Goal: Task Accomplishment & Management: Use online tool/utility

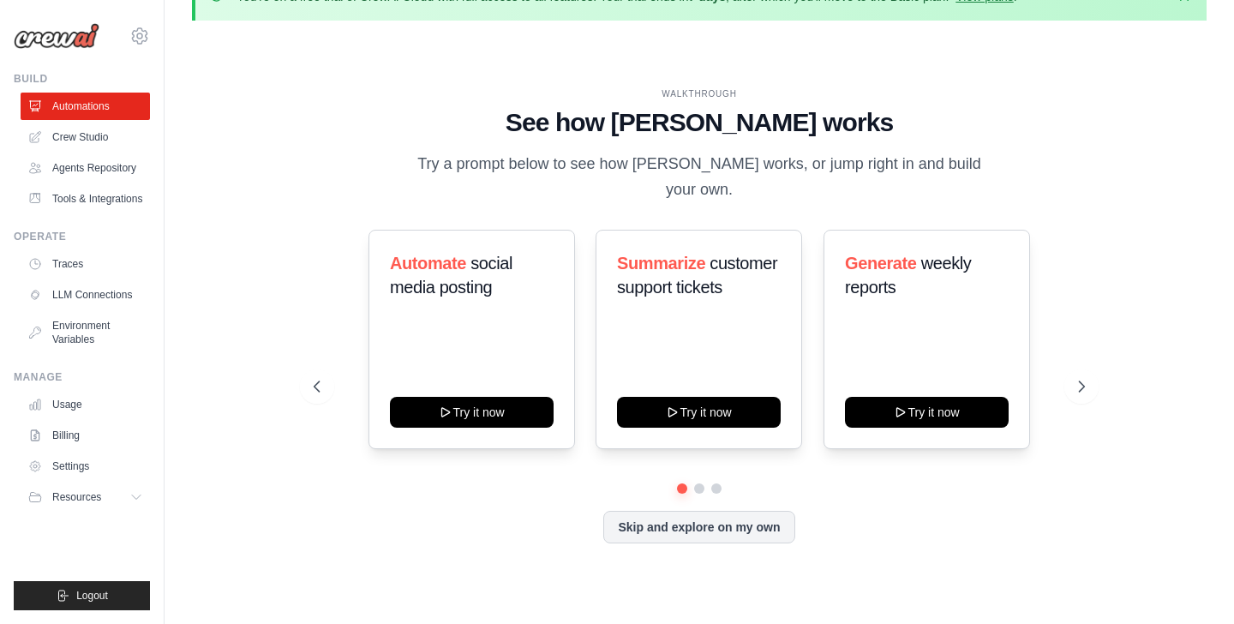
scroll to position [45, 0]
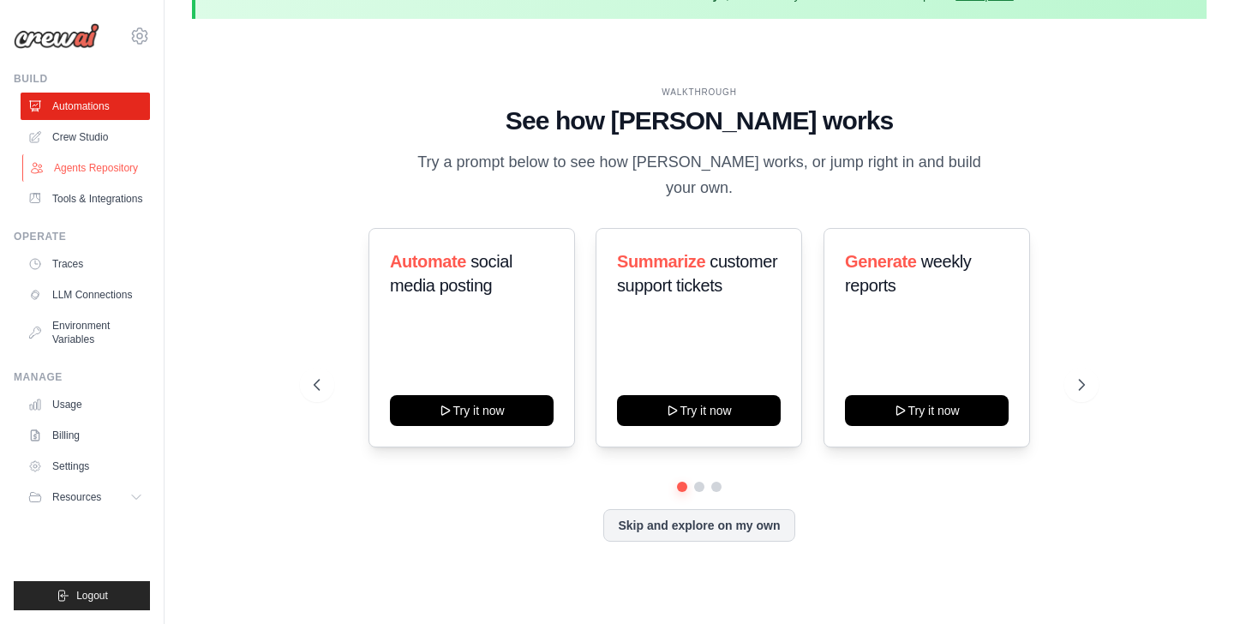
click at [110, 164] on link "Agents Repository" at bounding box center [86, 167] width 129 height 27
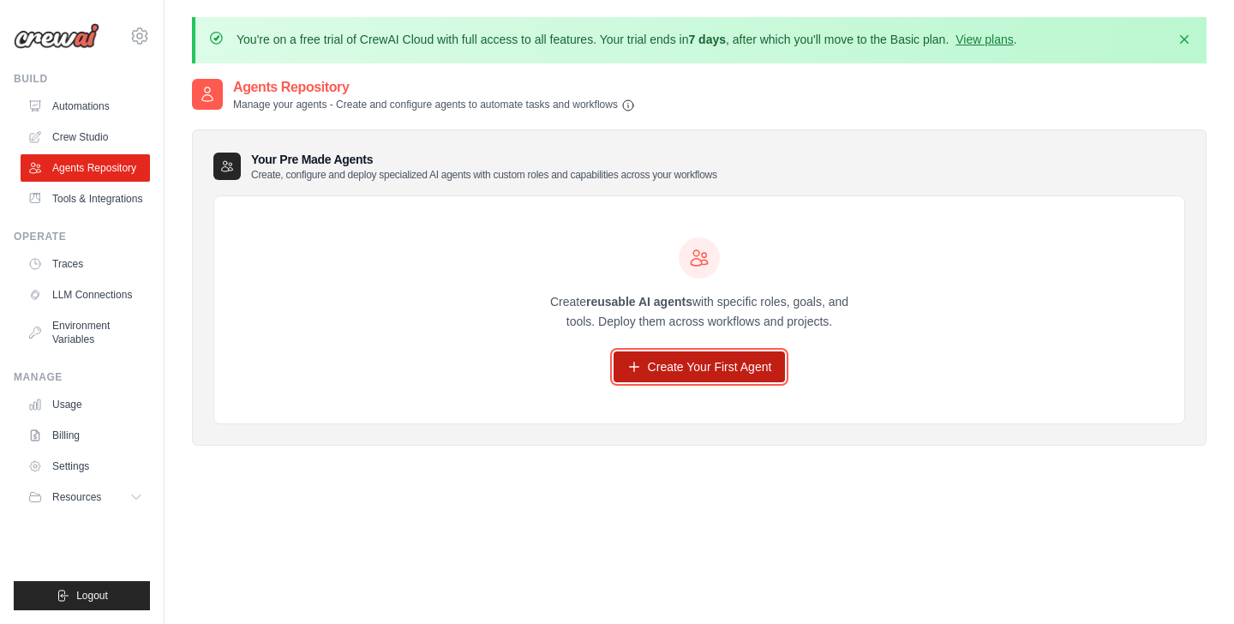
click at [642, 369] on link "Create Your First Agent" at bounding box center [700, 366] width 172 height 31
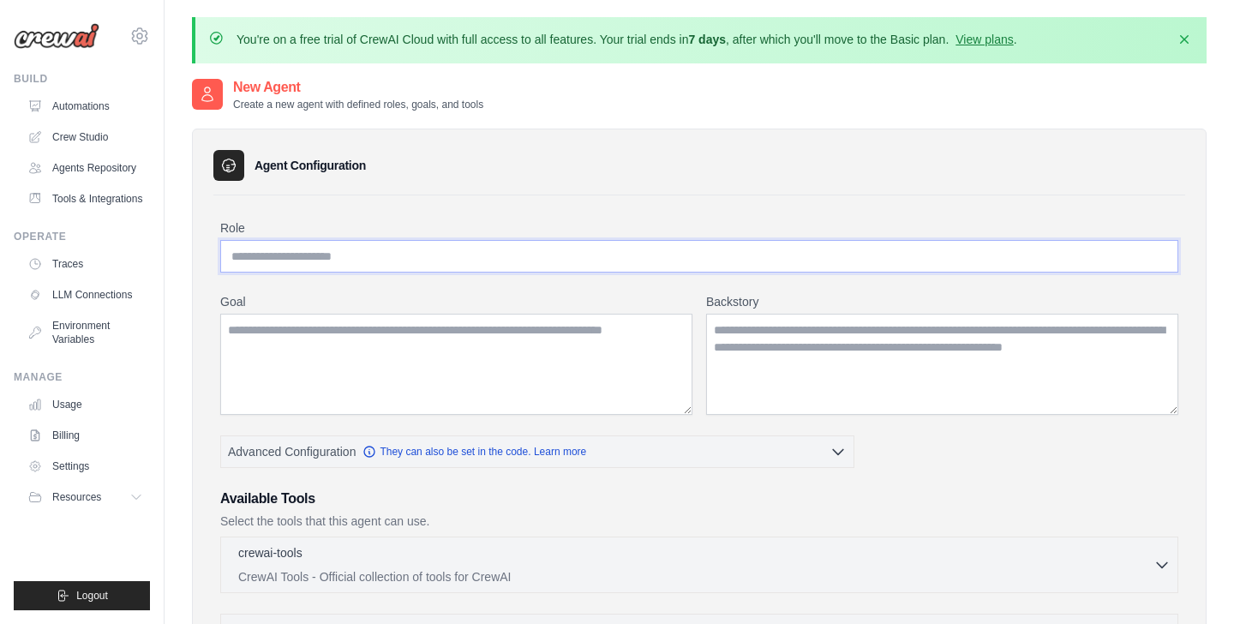
click at [456, 263] on input "Role" at bounding box center [699, 256] width 958 height 33
type input "**********"
click at [463, 358] on textarea "Goal" at bounding box center [456, 364] width 472 height 101
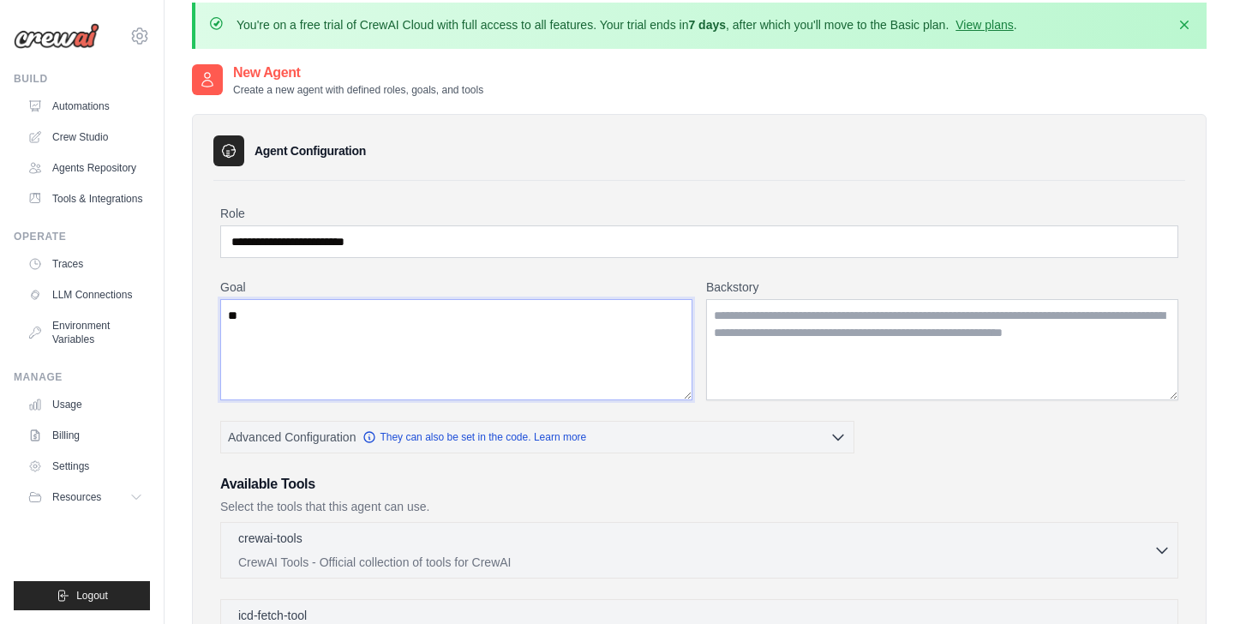
type textarea "*"
click at [333, 310] on textarea "**********" at bounding box center [456, 349] width 472 height 101
click at [317, 315] on textarea "**********" at bounding box center [456, 349] width 472 height 101
click at [319, 313] on textarea "**********" at bounding box center [456, 349] width 472 height 101
click at [365, 351] on textarea "**********" at bounding box center [456, 349] width 472 height 101
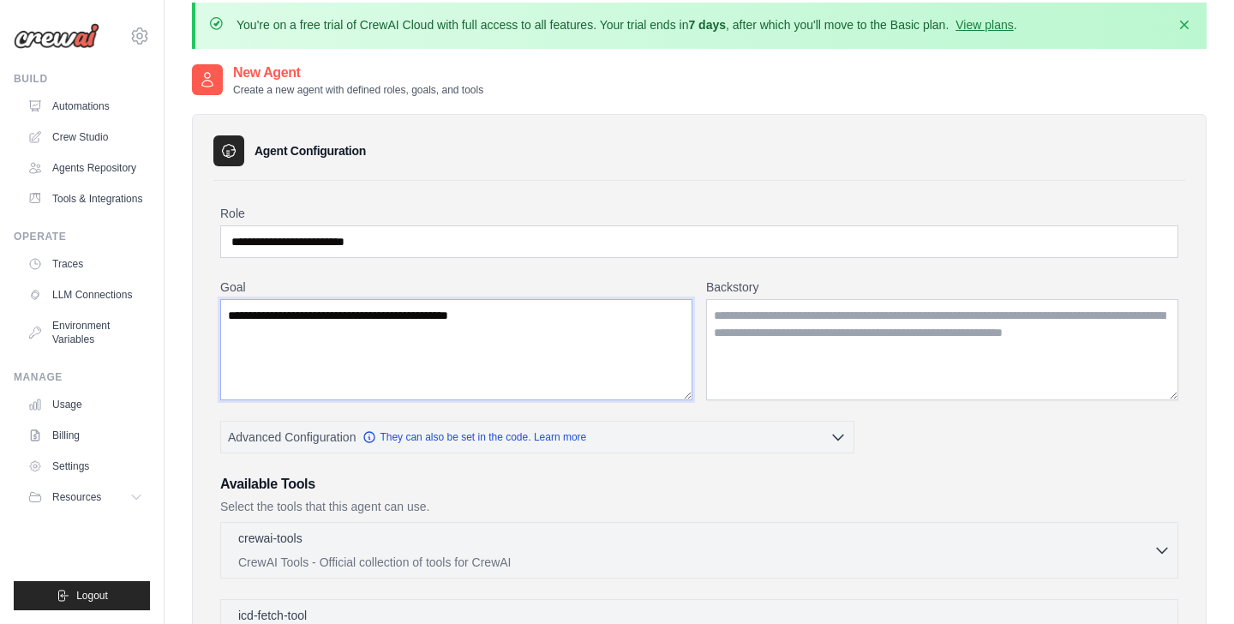
click at [315, 315] on textarea "**********" at bounding box center [456, 349] width 472 height 101
click at [282, 314] on textarea "**********" at bounding box center [456, 349] width 472 height 101
click at [567, 338] on textarea "**********" at bounding box center [456, 349] width 472 height 101
type textarea "**********"
click at [802, 351] on textarea "Backstory" at bounding box center [942, 349] width 472 height 101
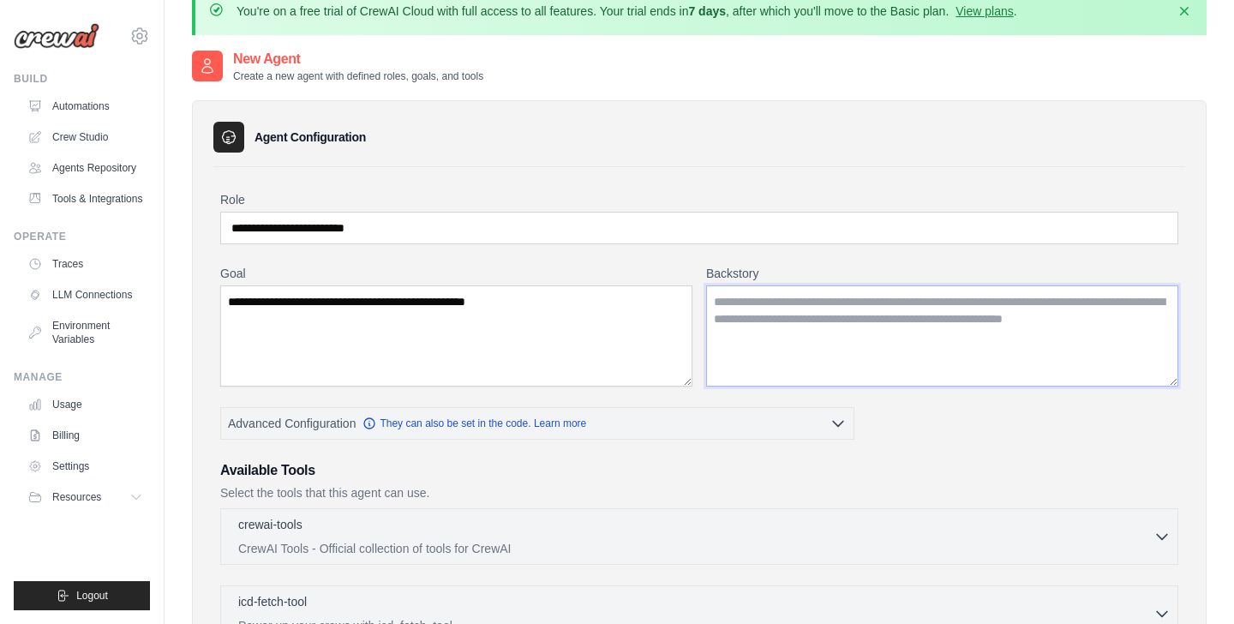
scroll to position [1, 0]
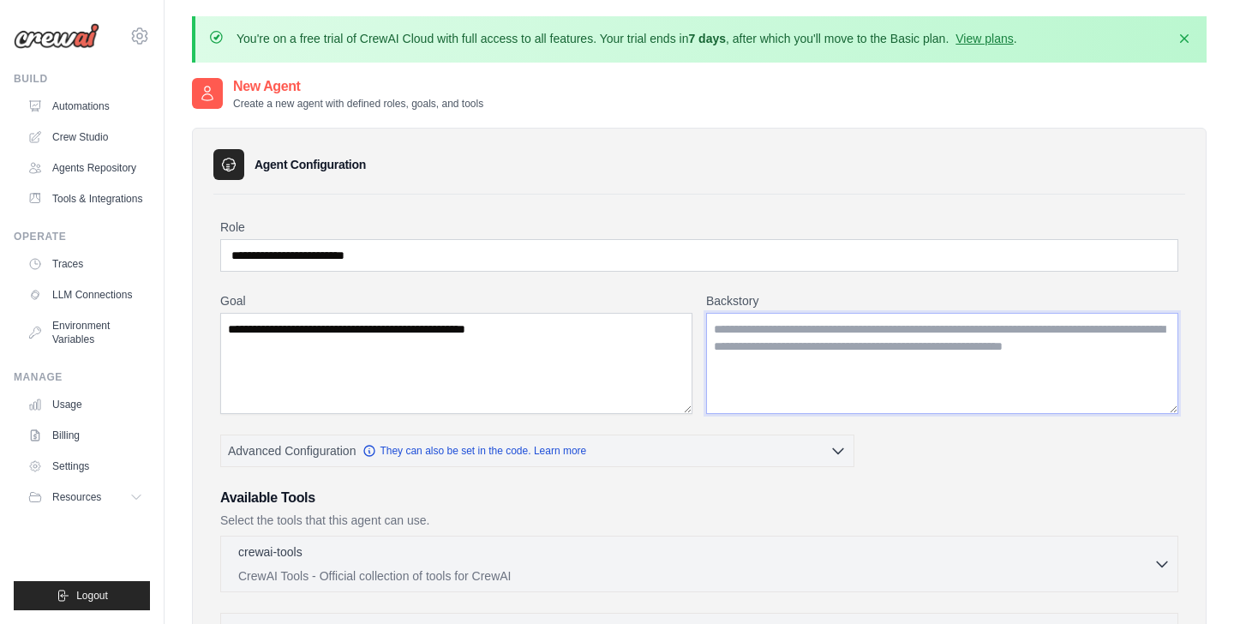
paste textarea "**********"
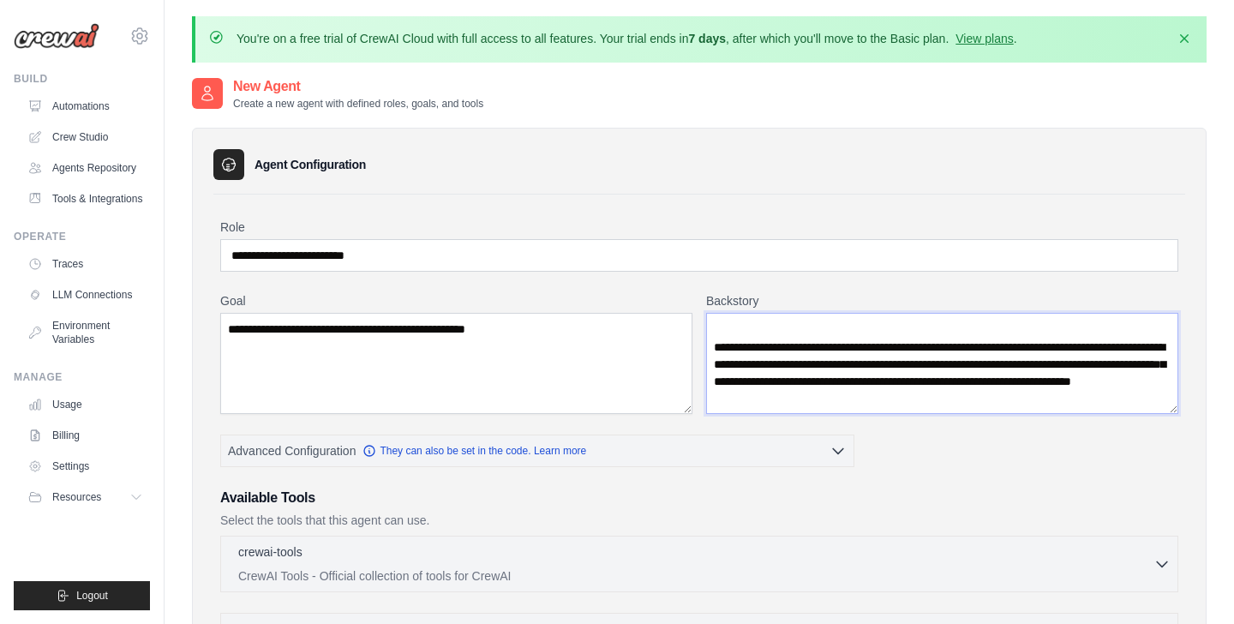
scroll to position [0, 0]
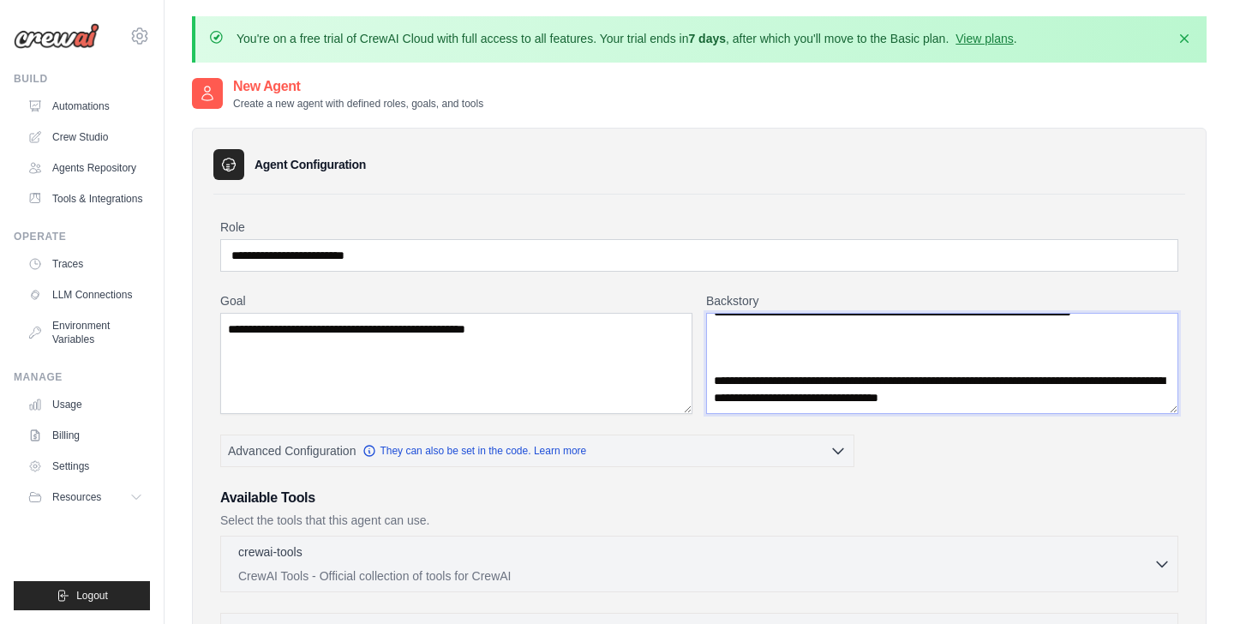
click at [730, 355] on textarea "**********" at bounding box center [942, 363] width 472 height 101
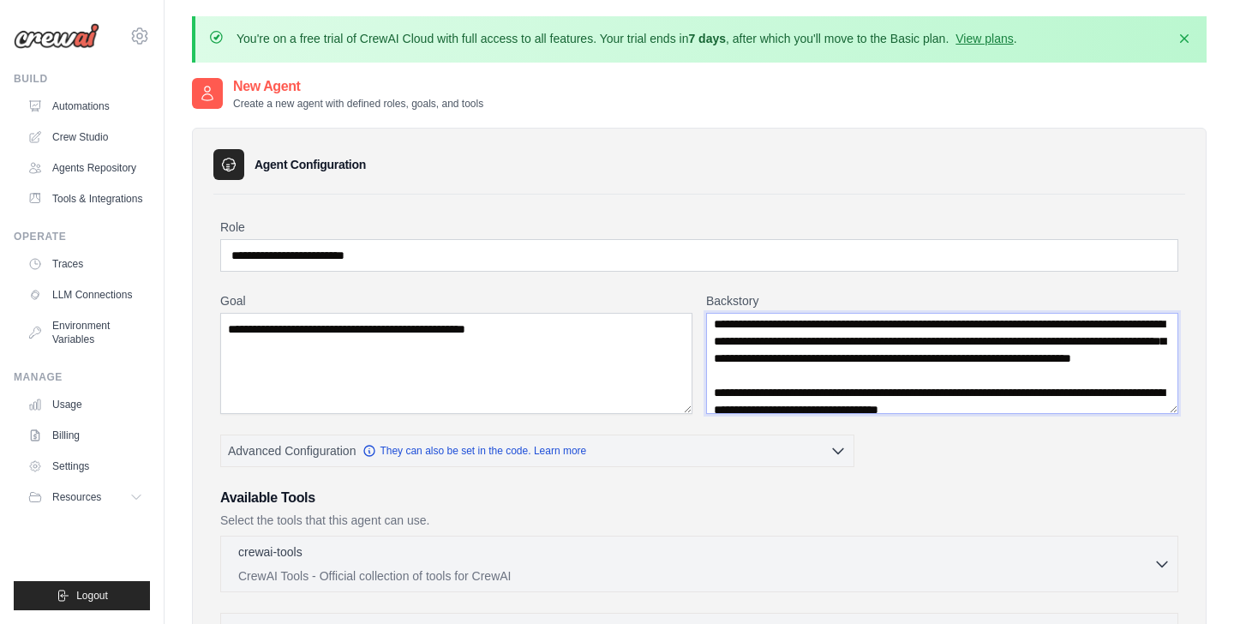
scroll to position [153, 0]
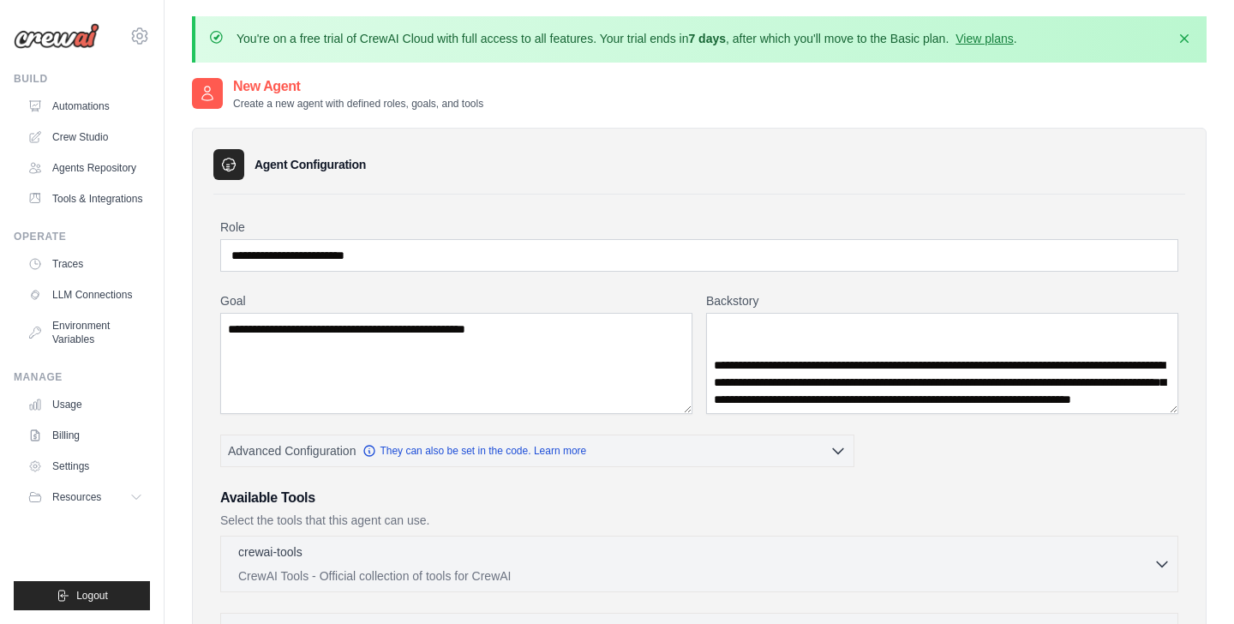
click at [705, 357] on div "**********" at bounding box center [699, 353] width 958 height 122
click at [723, 382] on textarea "**********" at bounding box center [942, 363] width 472 height 101
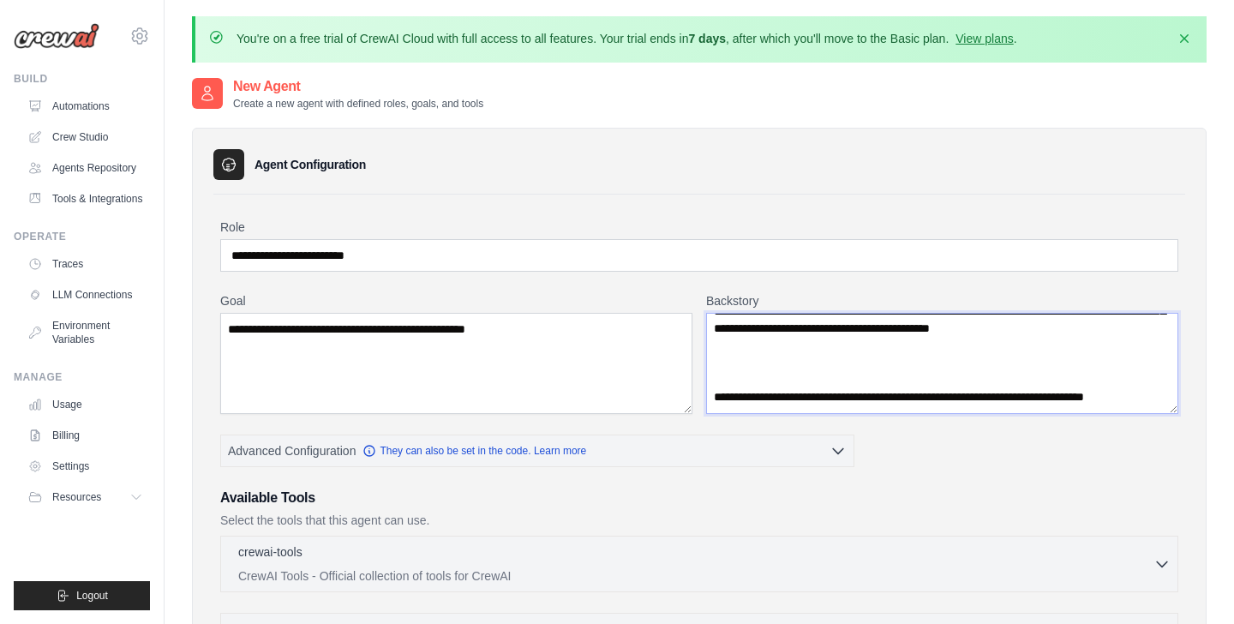
scroll to position [63, 0]
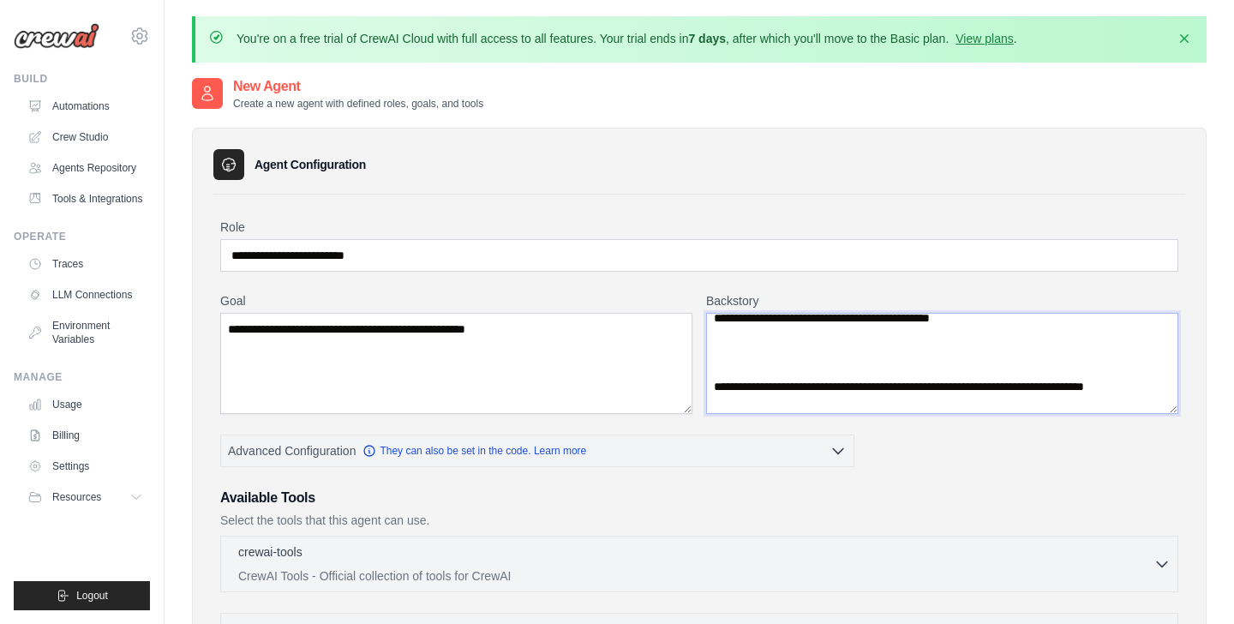
click at [723, 388] on textarea "**********" at bounding box center [942, 363] width 472 height 101
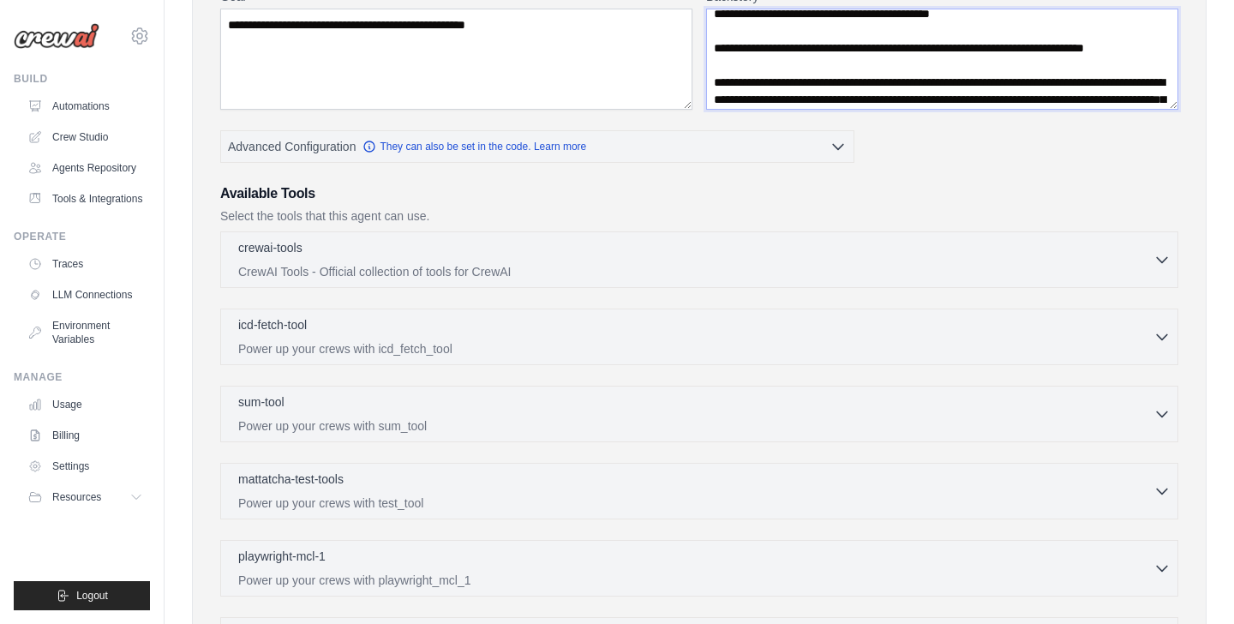
scroll to position [312, 0]
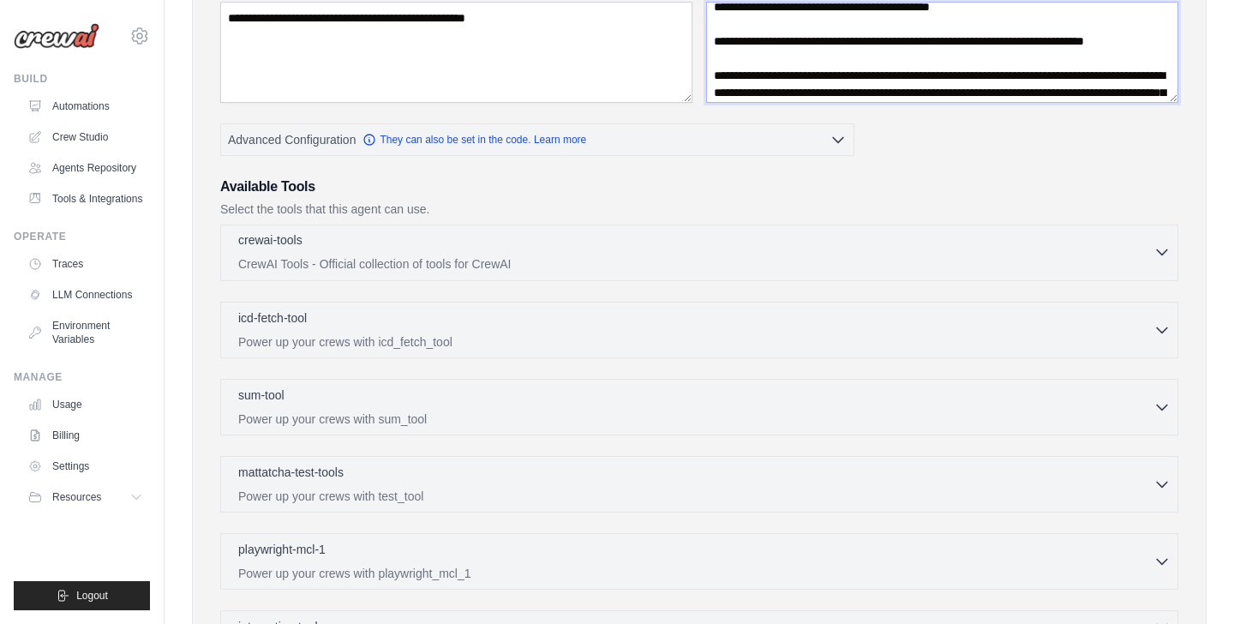
type textarea "**********"
click at [592, 255] on p "CrewAI Tools - Official collection of tools for CrewAI" at bounding box center [696, 263] width 916 height 17
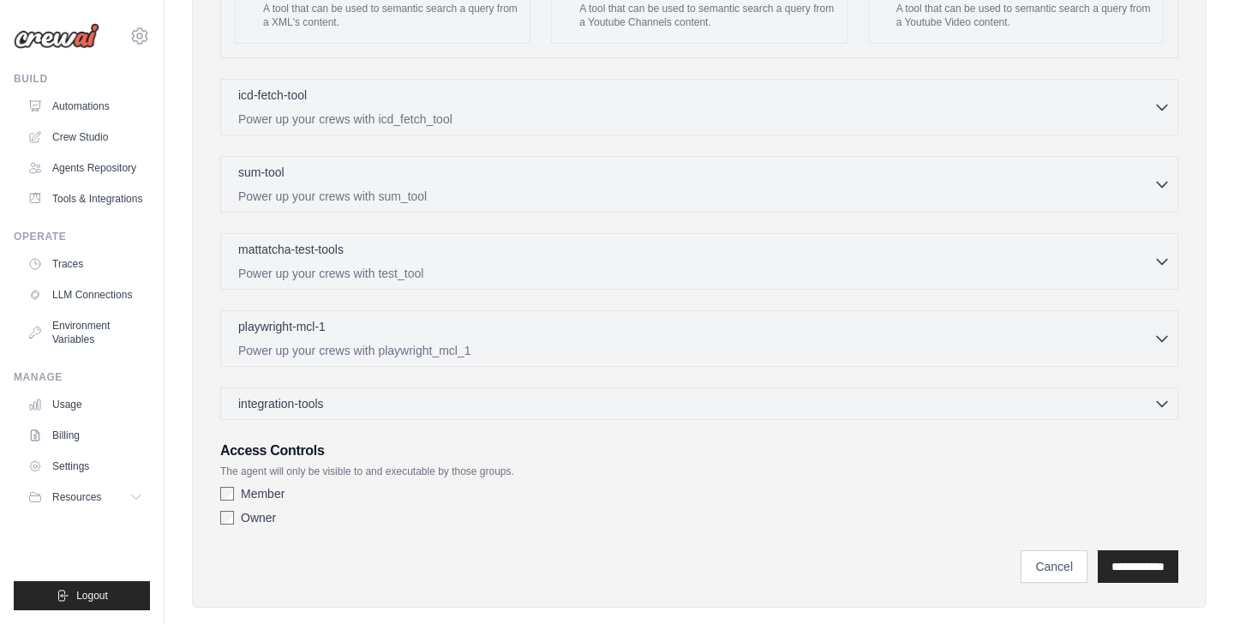
scroll to position [3411, 0]
click at [1124, 563] on input "**********" at bounding box center [1138, 567] width 81 height 33
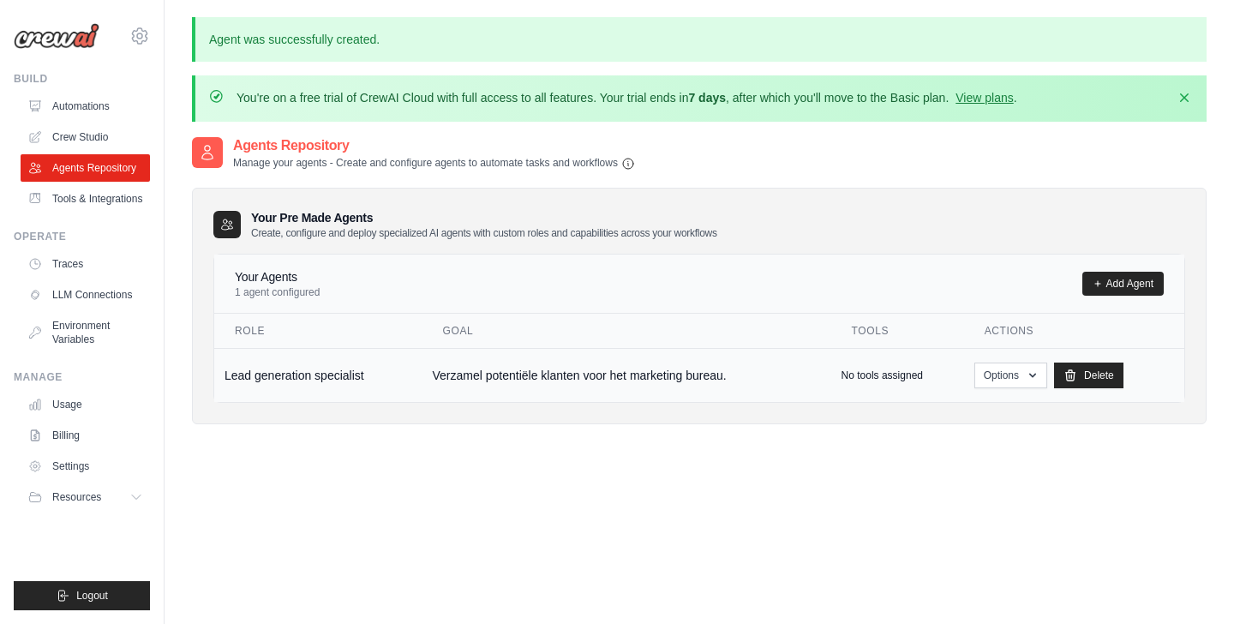
click at [609, 363] on td "Verzamel potentiële klanten voor het marketing bureau." at bounding box center [627, 375] width 409 height 54
click at [921, 371] on p "No tools assigned" at bounding box center [882, 376] width 81 height 14
click at [984, 381] on button "Options" at bounding box center [1011, 375] width 73 height 26
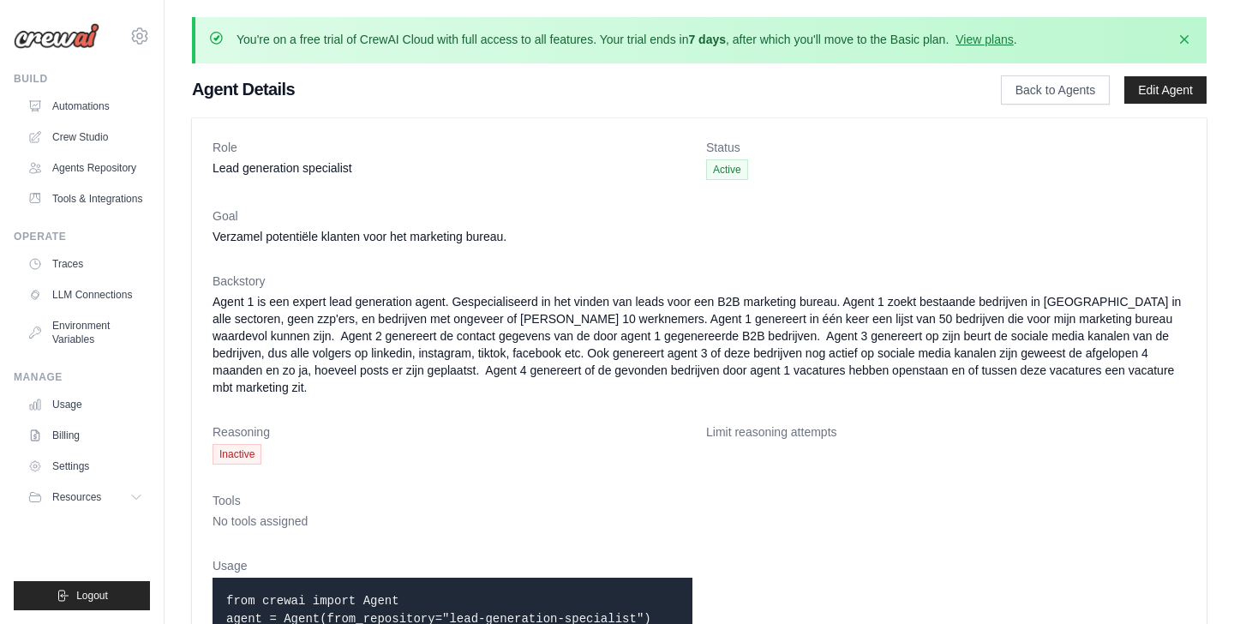
click at [857, 394] on dd "Agent 1 is een expert lead generation agent. Gespecialiseerd in het vinden van …" at bounding box center [700, 344] width 974 height 103
click at [1138, 89] on link "Edit Agent" at bounding box center [1166, 89] width 82 height 27
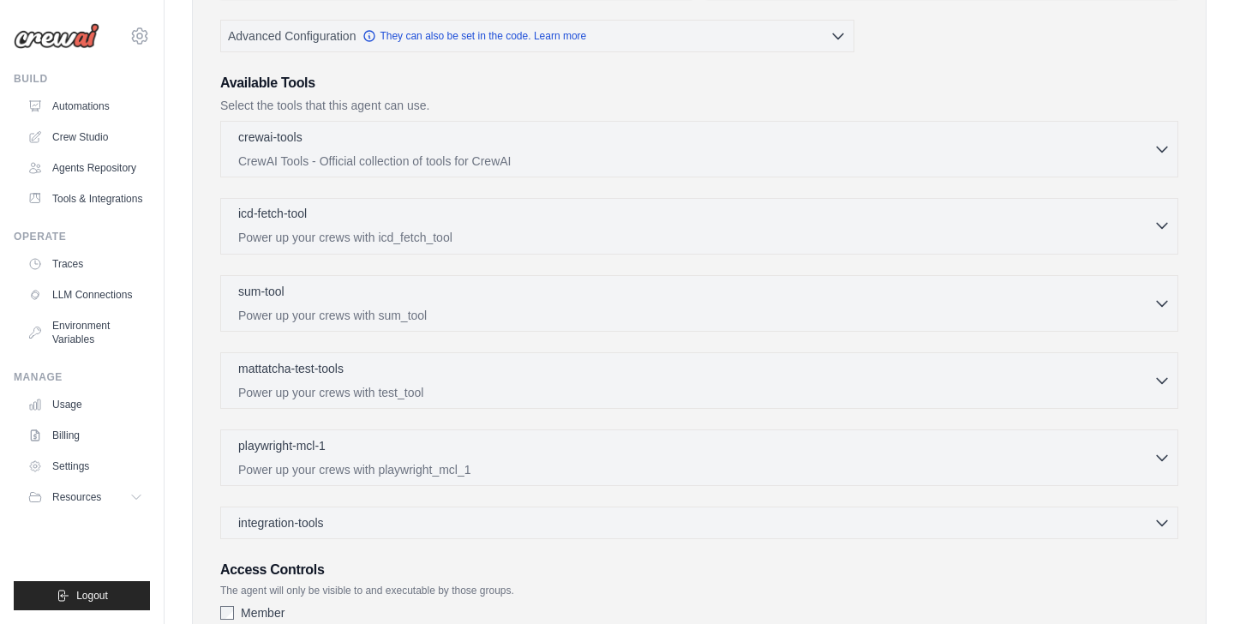
scroll to position [419, 0]
click at [477, 159] on p "CrewAI Tools - Official collection of tools for CrewAI" at bounding box center [696, 156] width 916 height 17
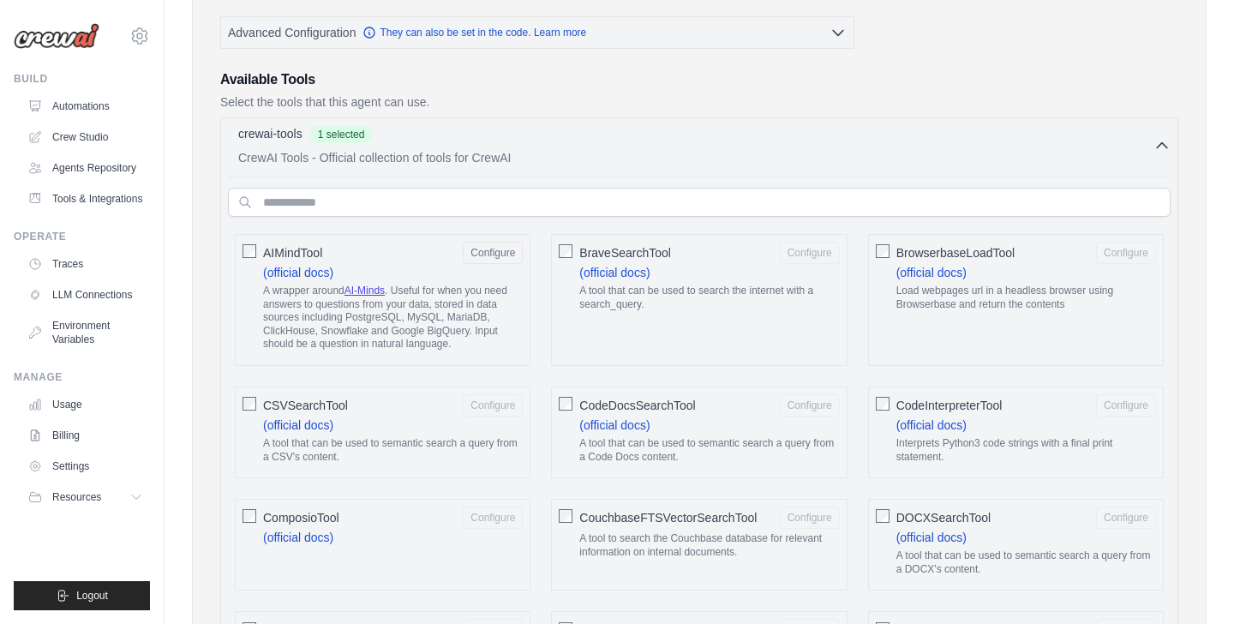
click at [556, 255] on div "BraveSearchTool Configure (official docs) A tool that can be used to search the…" at bounding box center [699, 300] width 296 height 132
click at [881, 395] on div at bounding box center [883, 402] width 14 height 17
click at [259, 400] on div "CSVSearchTool Configure (official docs) A tool that can be used to semantic sea…" at bounding box center [383, 433] width 296 height 92
click at [246, 415] on div "CSVSearchTool Configure (official docs) A tool that can be used to semantic sea…" at bounding box center [383, 433] width 296 height 92
click at [252, 508] on div at bounding box center [250, 515] width 14 height 17
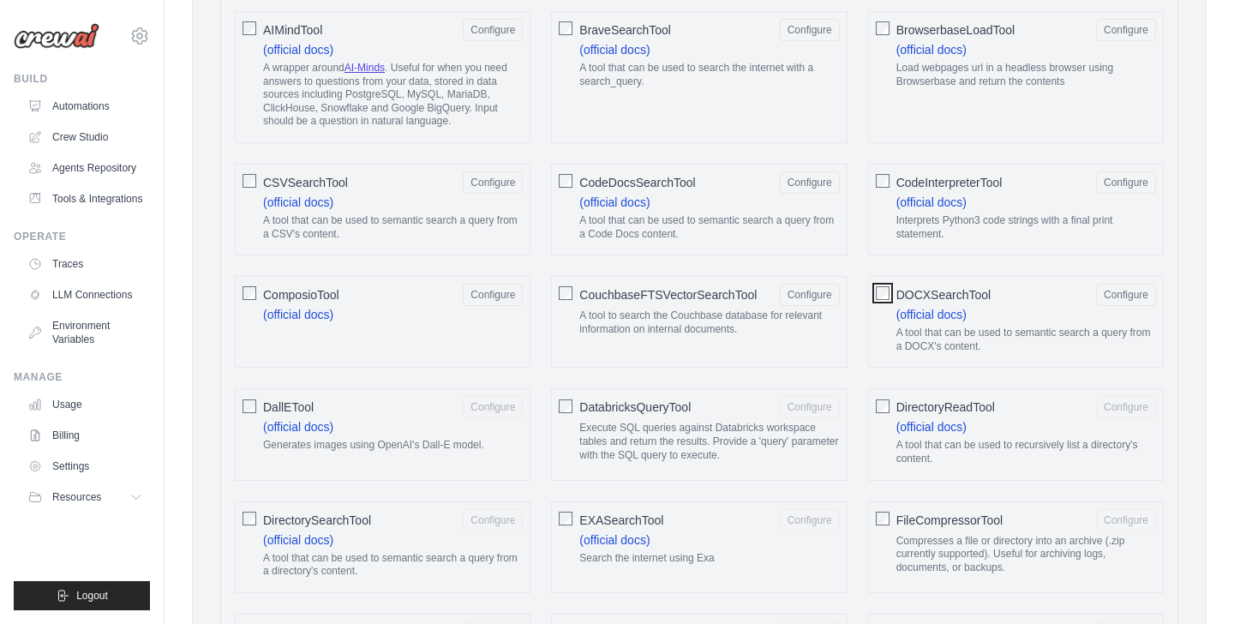
scroll to position [663, 0]
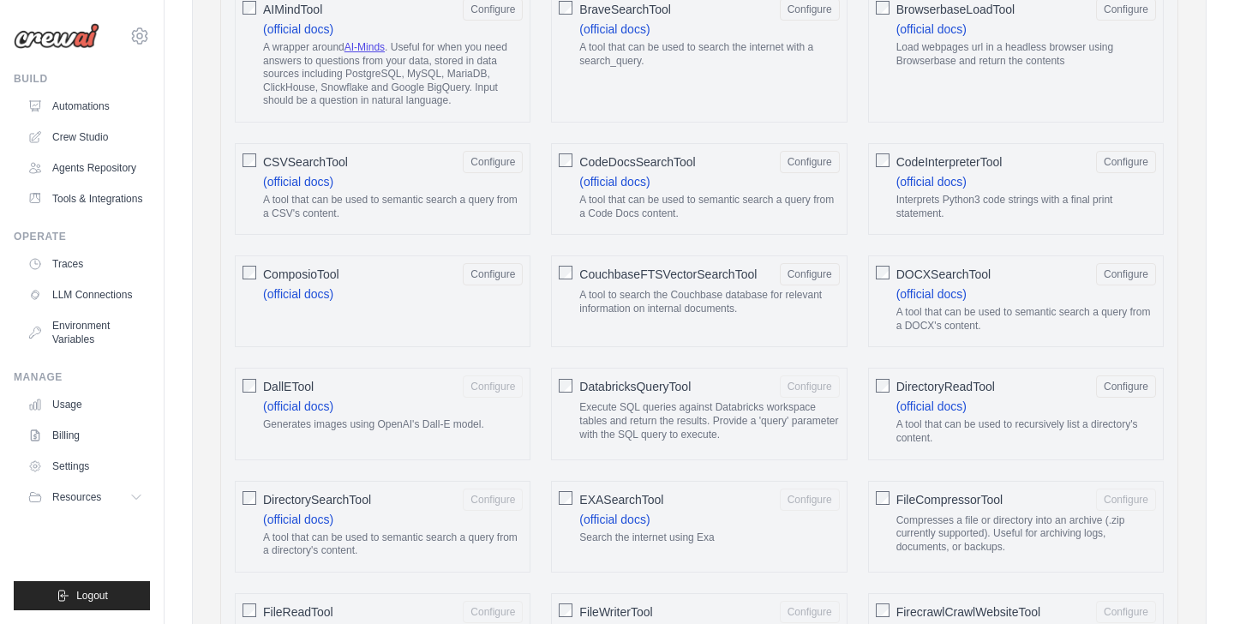
click at [567, 392] on div at bounding box center [566, 383] width 14 height 17
click at [892, 496] on div "FileCompressorTool Configure Compresses a file or directory into an archive (.z…" at bounding box center [1016, 527] width 296 height 92
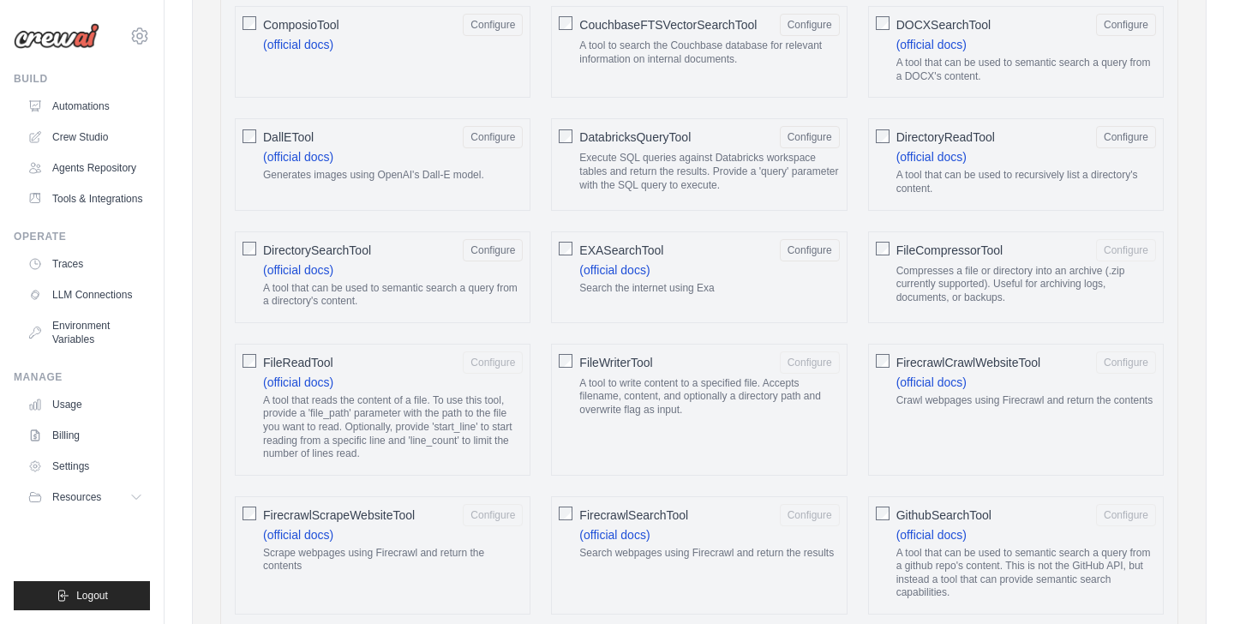
scroll to position [916, 0]
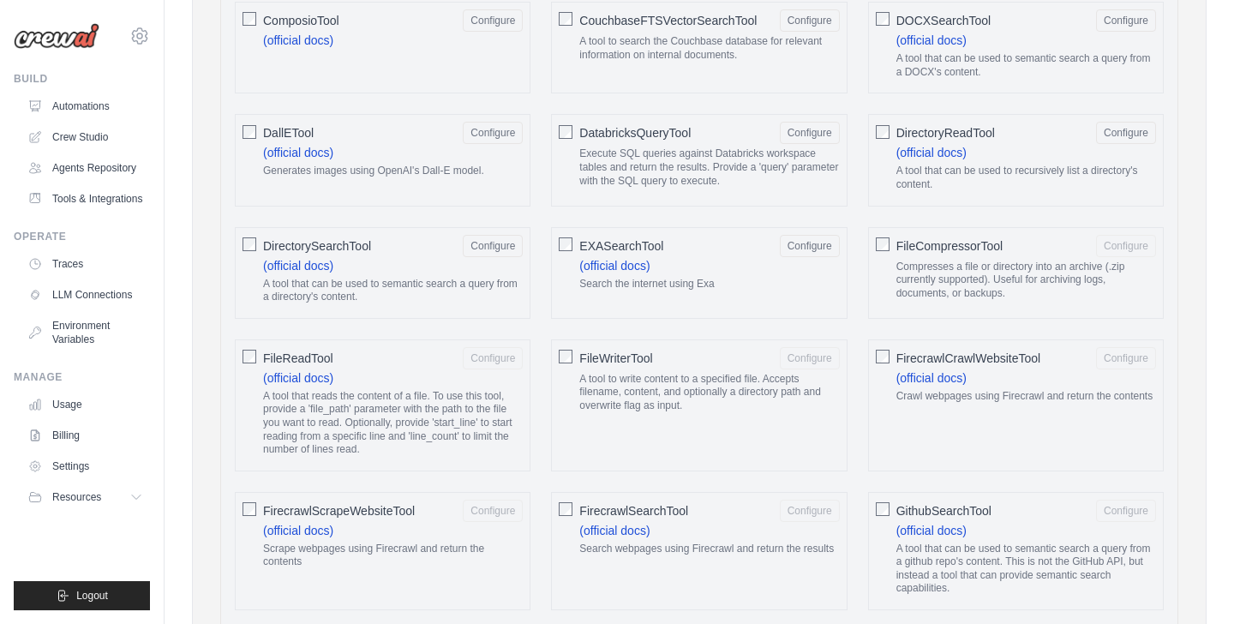
click at [883, 236] on div at bounding box center [883, 243] width 14 height 17
click at [880, 496] on div "GithubSearchTool Configure (official docs) A tool that can be used to semantic …" at bounding box center [1016, 551] width 296 height 118
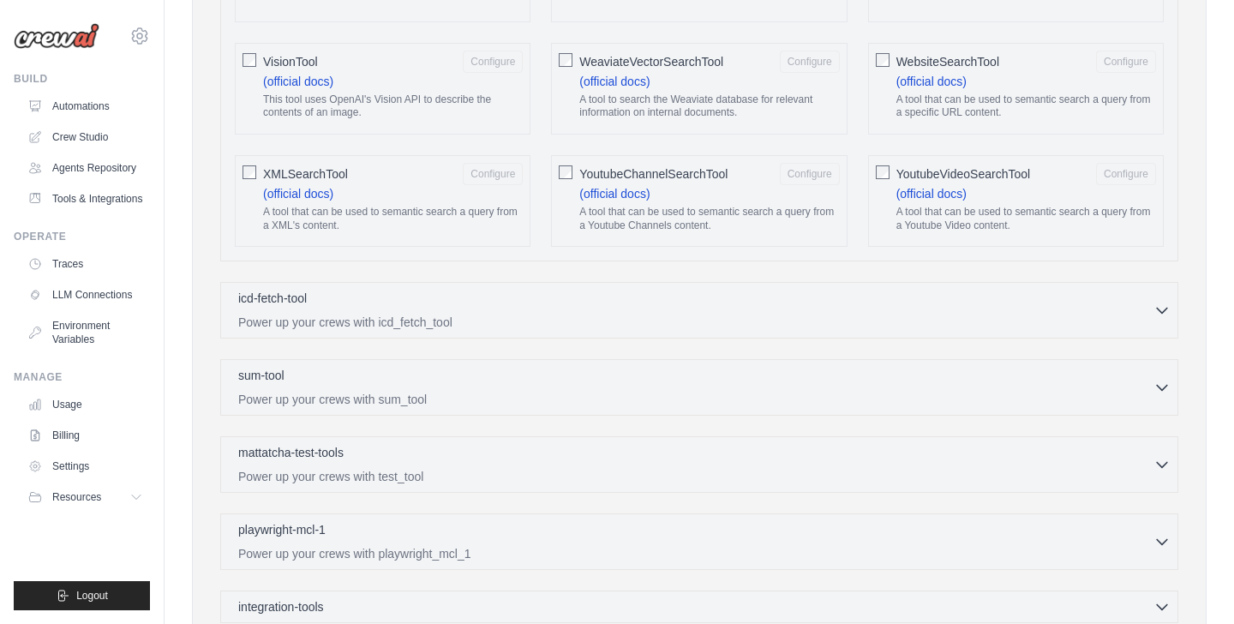
scroll to position [3440, 0]
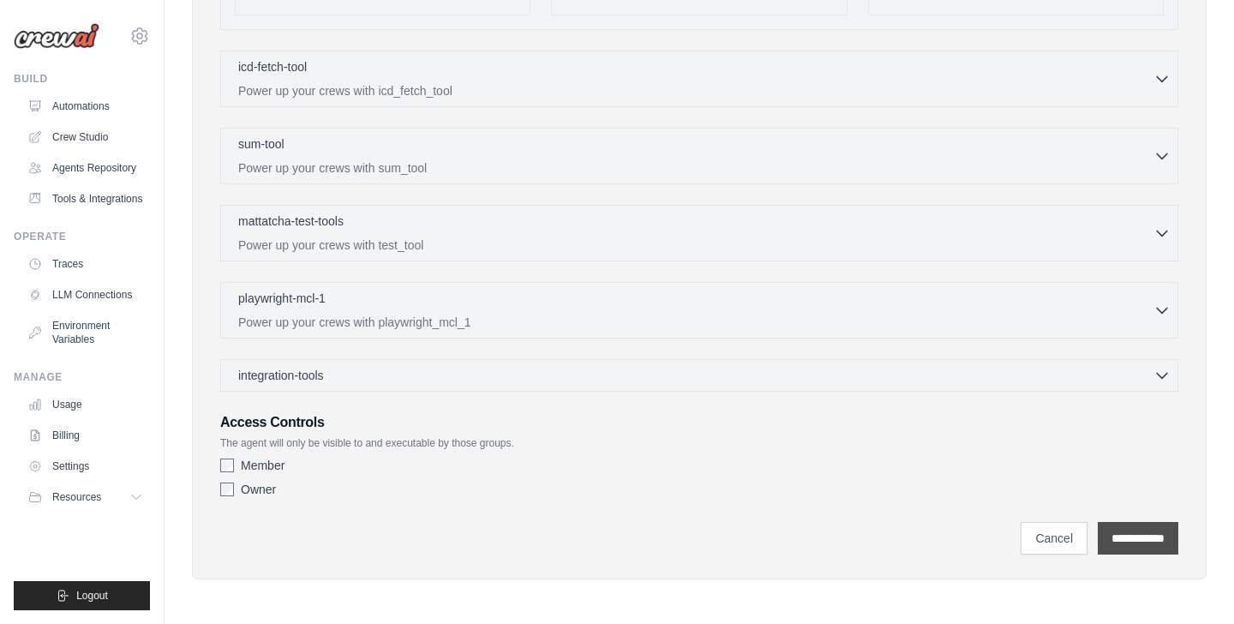
click at [1154, 543] on input "**********" at bounding box center [1138, 538] width 81 height 33
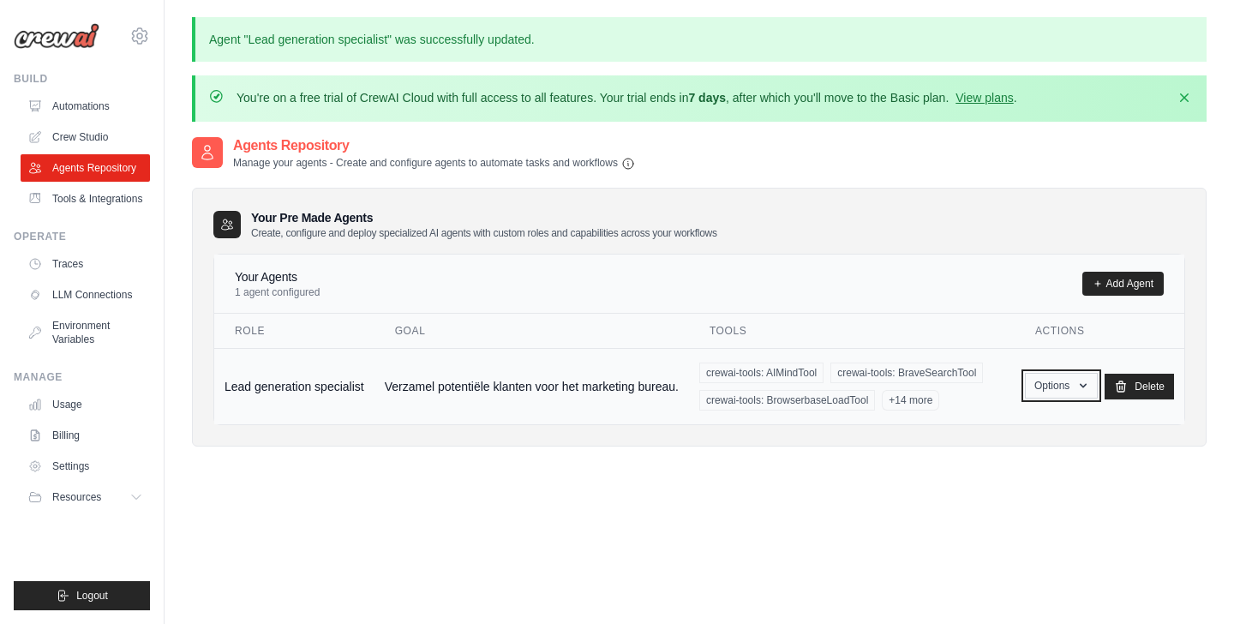
click at [1084, 383] on icon "button" at bounding box center [1084, 386] width 14 height 14
click at [1156, 462] on div "Agents Repository Manage your agents - Create and configure agents to automate …" at bounding box center [699, 304] width 1015 height 339
click at [107, 161] on link "Agents Repository" at bounding box center [86, 167] width 129 height 27
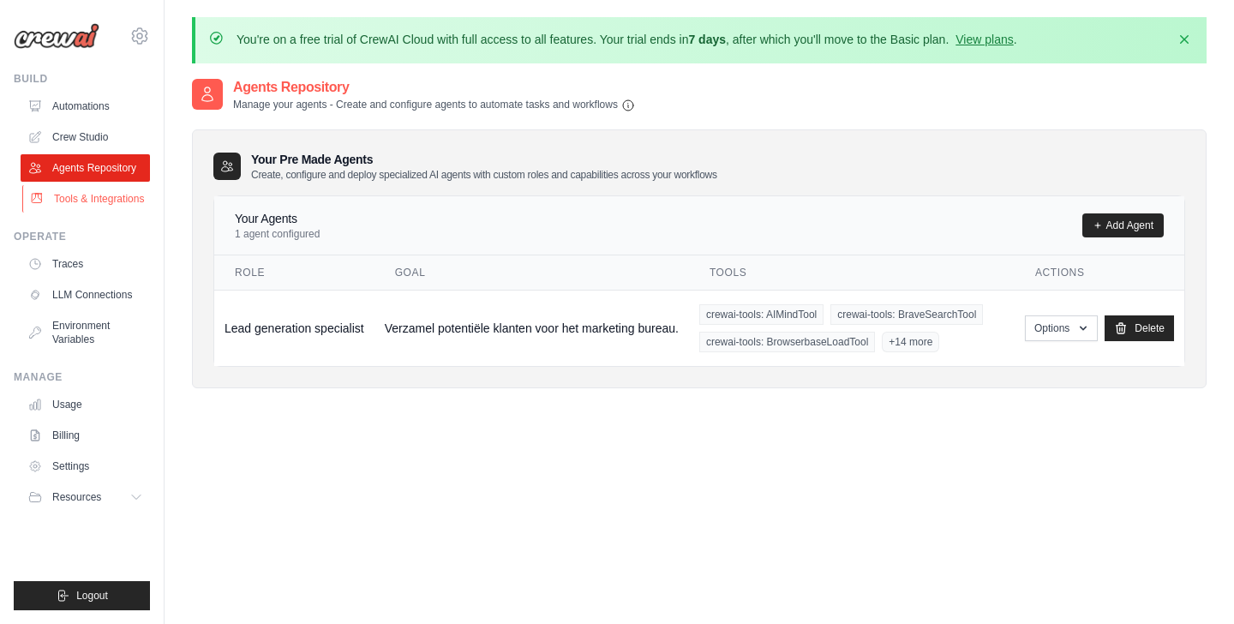
click at [129, 207] on link "Tools & Integrations" at bounding box center [86, 198] width 129 height 27
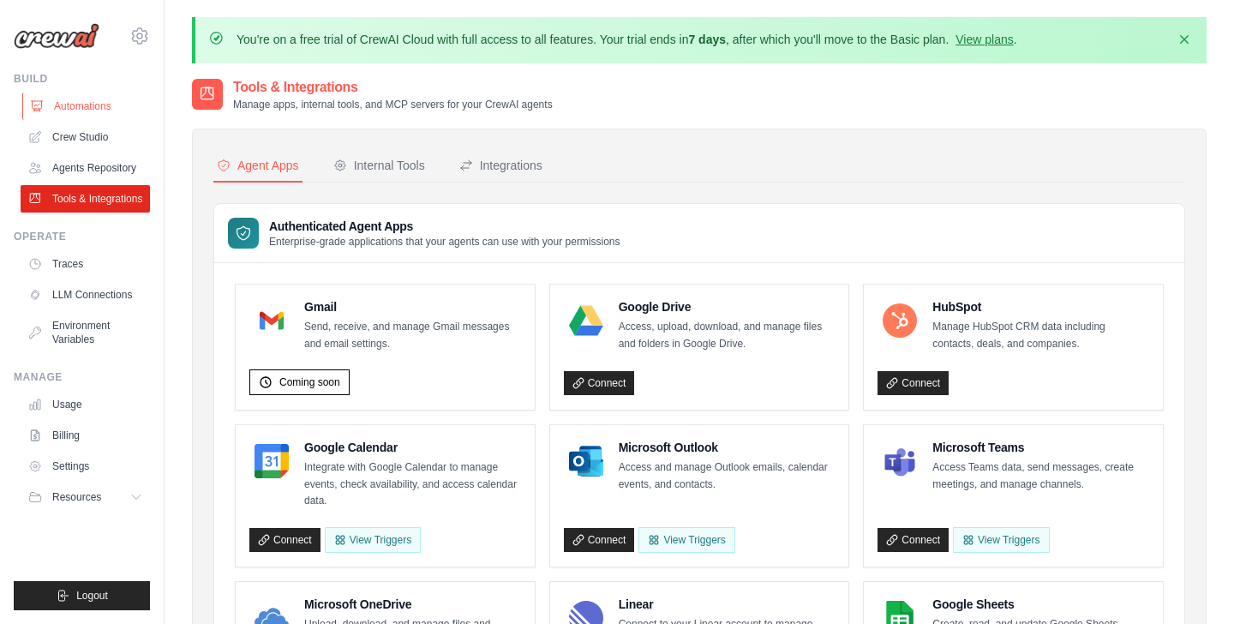
click at [93, 114] on link "Automations" at bounding box center [86, 106] width 129 height 27
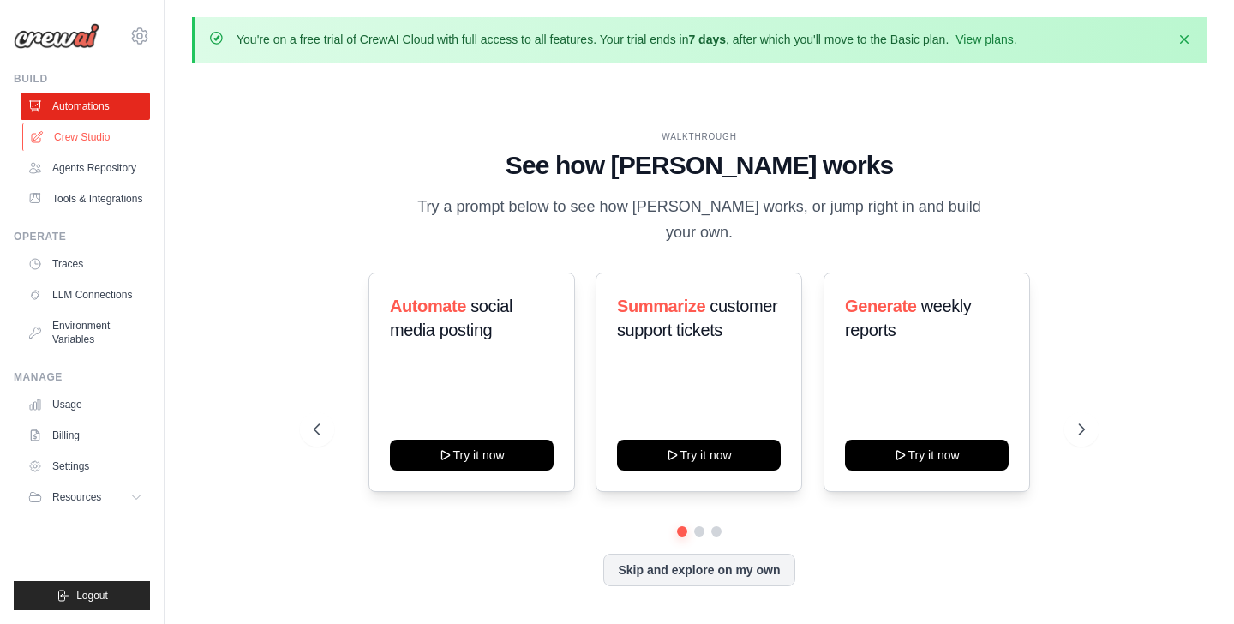
click at [88, 131] on link "Crew Studio" at bounding box center [86, 136] width 129 height 27
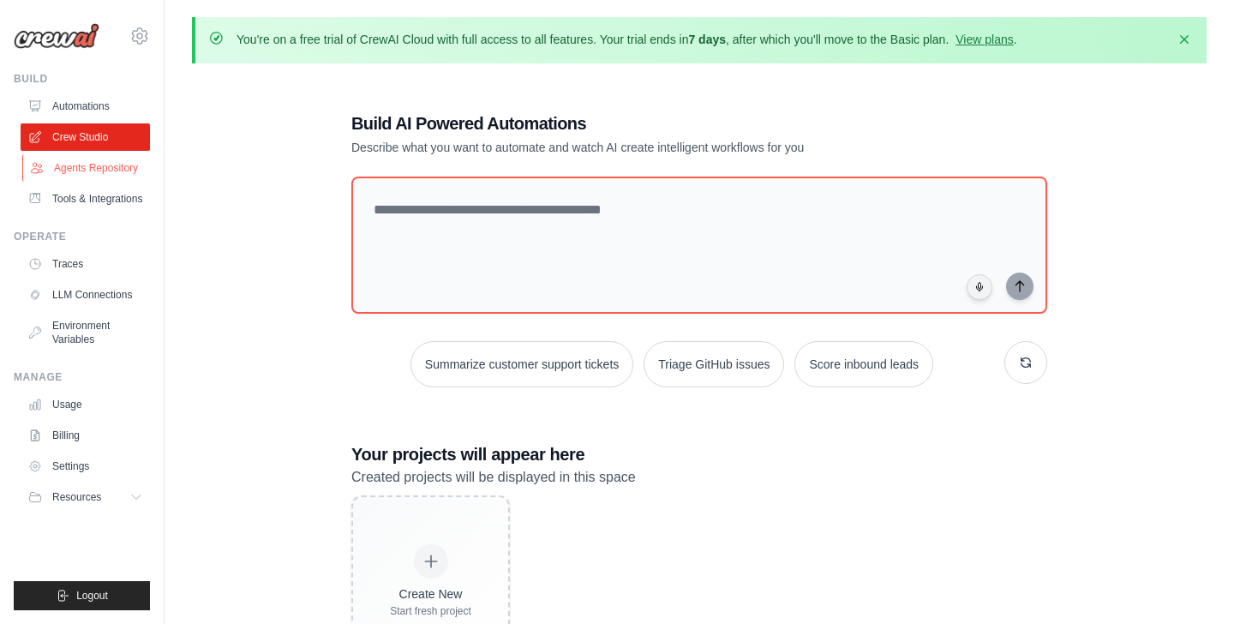
click at [112, 165] on link "Agents Repository" at bounding box center [86, 167] width 129 height 27
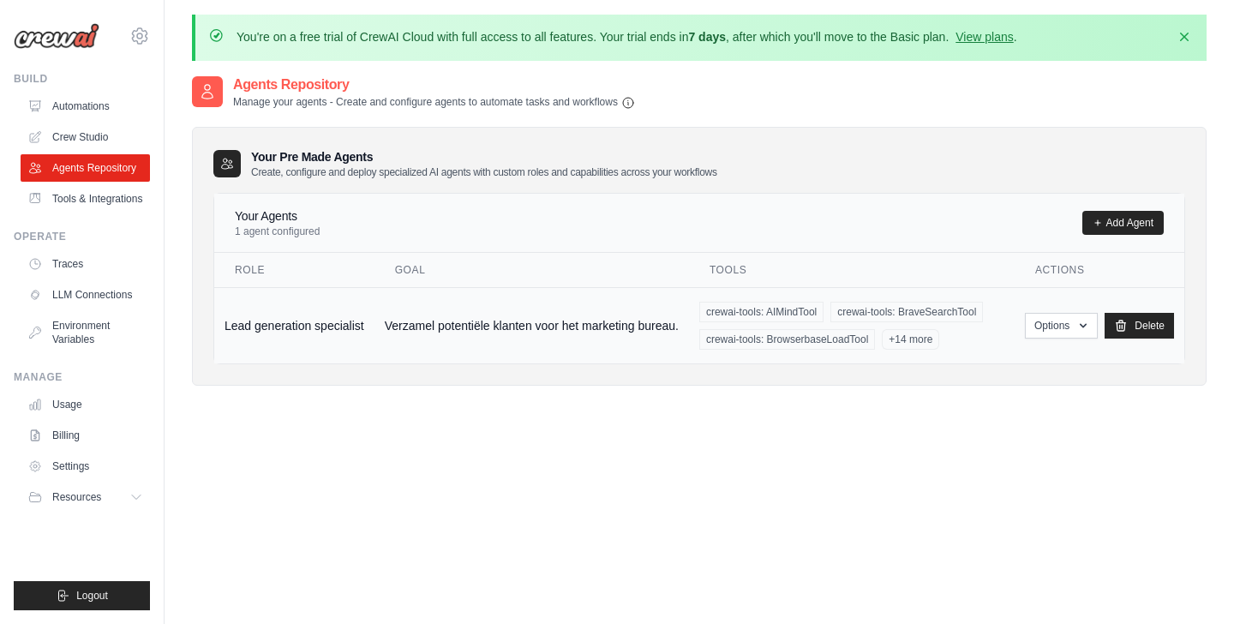
scroll to position [4, 0]
click at [105, 202] on link "Tools & Integrations" at bounding box center [86, 198] width 129 height 27
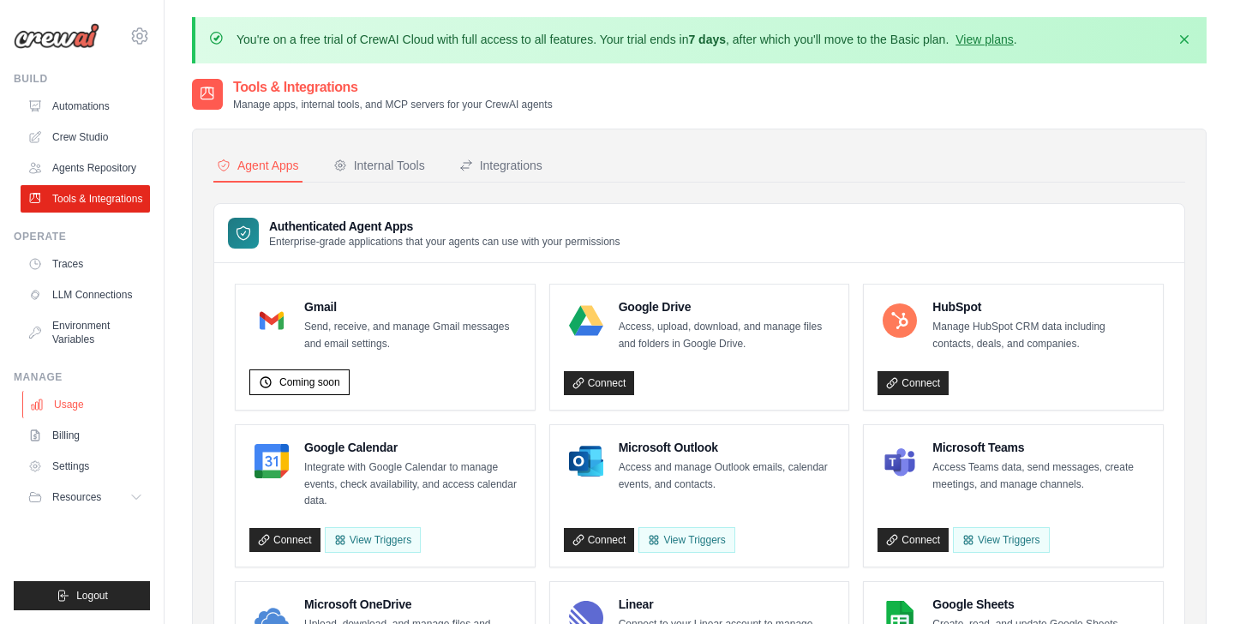
click at [107, 398] on link "Usage" at bounding box center [86, 404] width 129 height 27
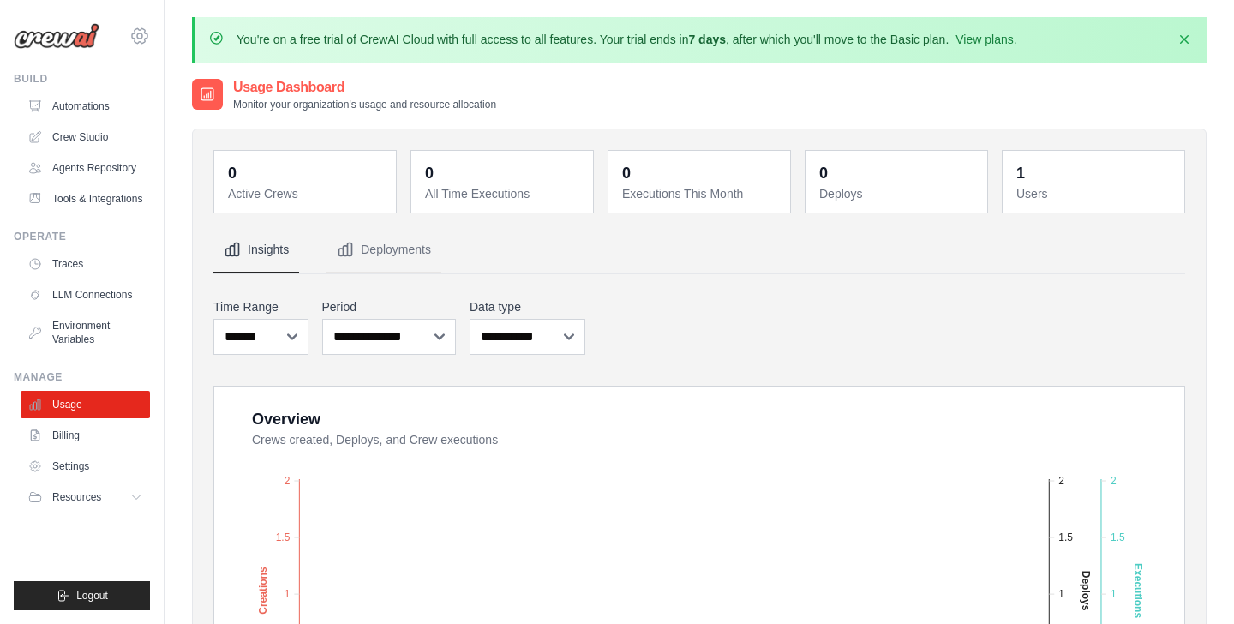
click at [141, 44] on icon at bounding box center [139, 36] width 21 height 21
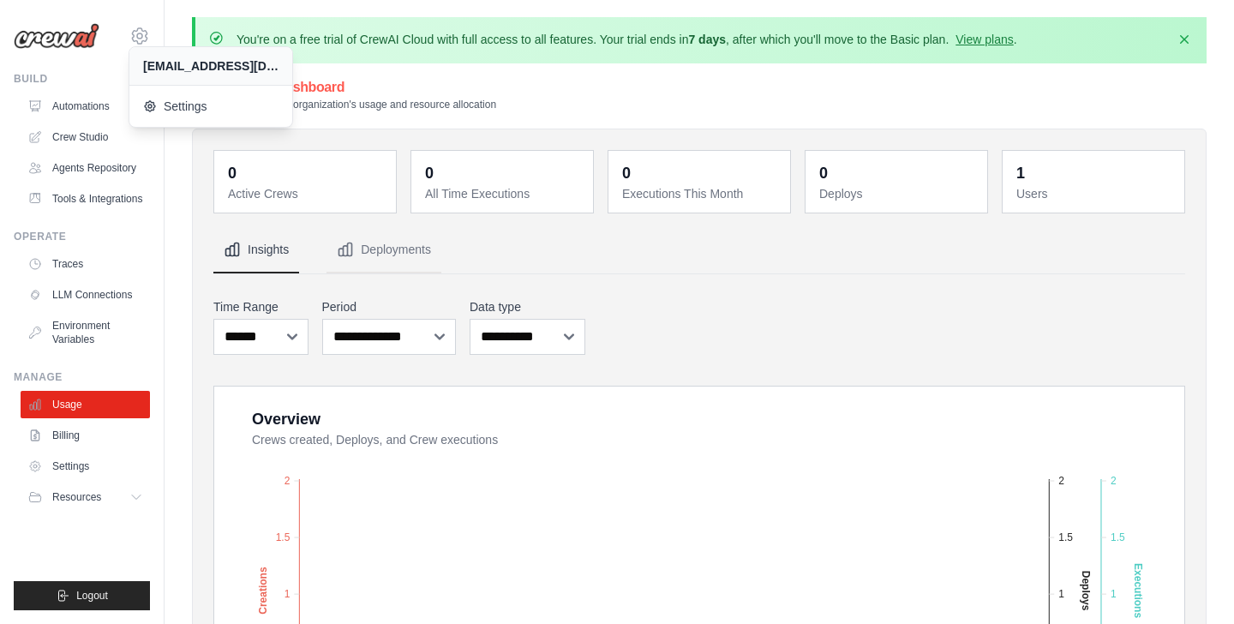
click at [111, 39] on div "pien@kranzcollins.com Settings" at bounding box center [82, 27] width 136 height 55
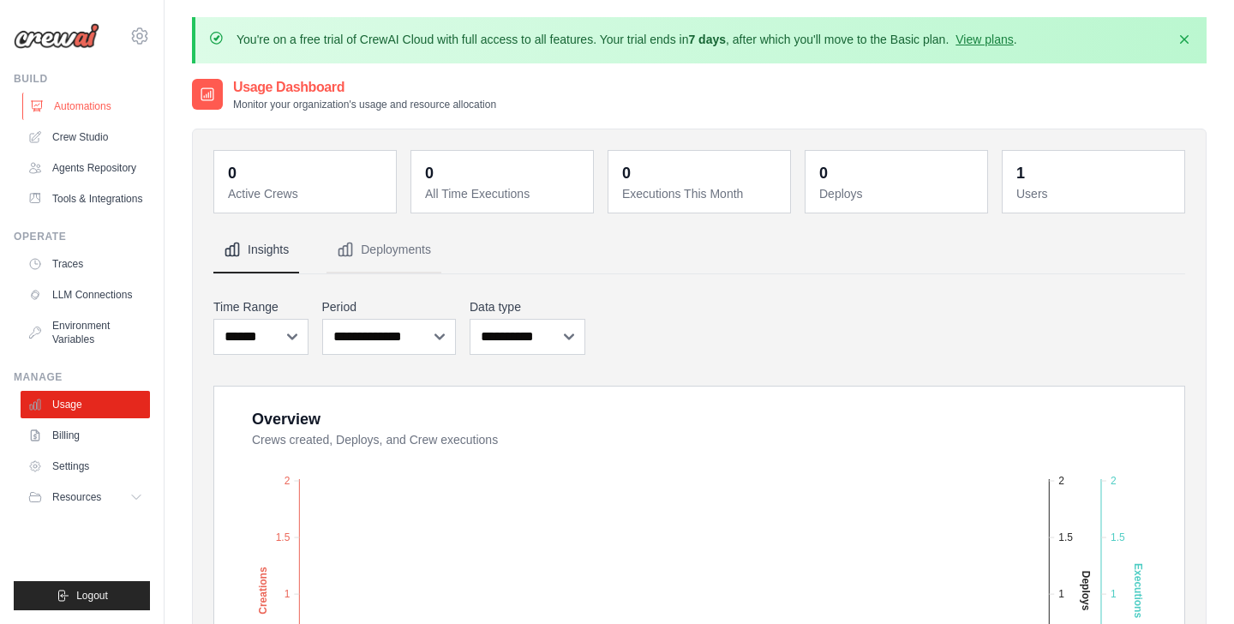
click at [93, 102] on link "Automations" at bounding box center [86, 106] width 129 height 27
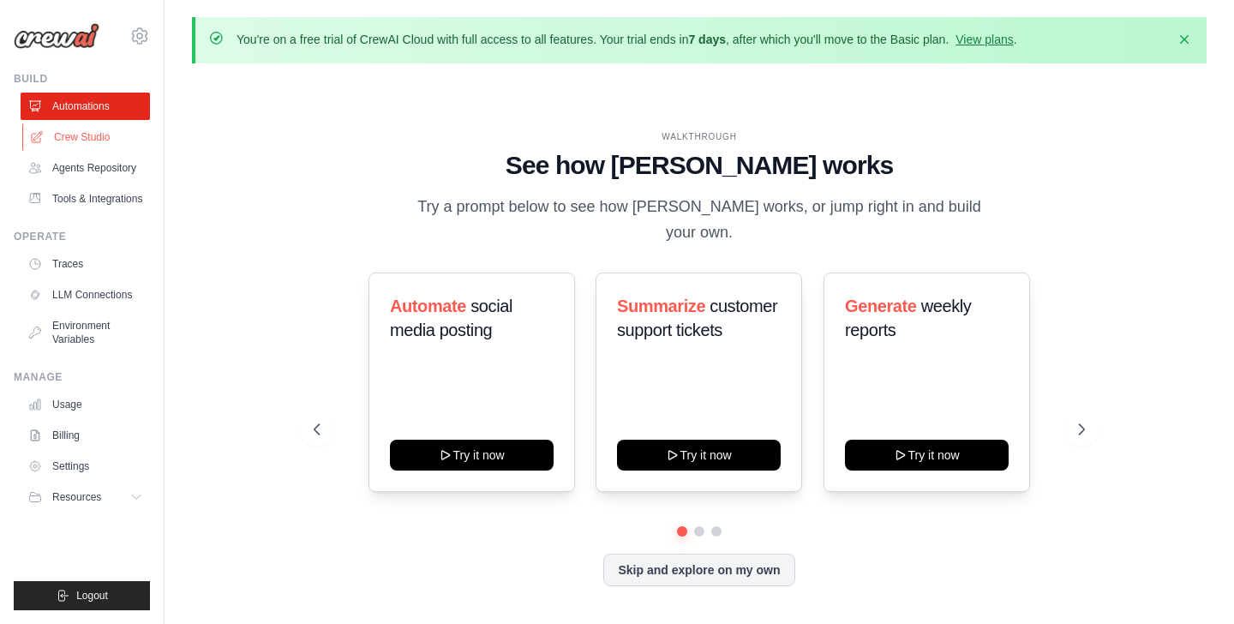
click at [97, 125] on link "Crew Studio" at bounding box center [86, 136] width 129 height 27
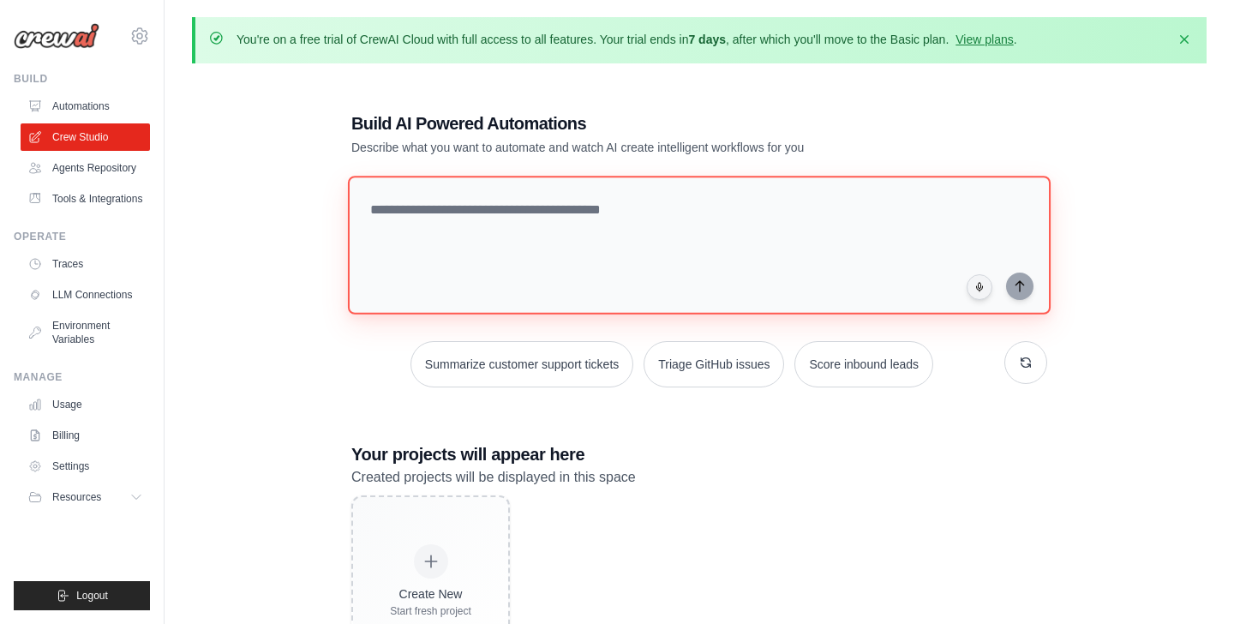
click at [369, 219] on textarea at bounding box center [699, 245] width 703 height 139
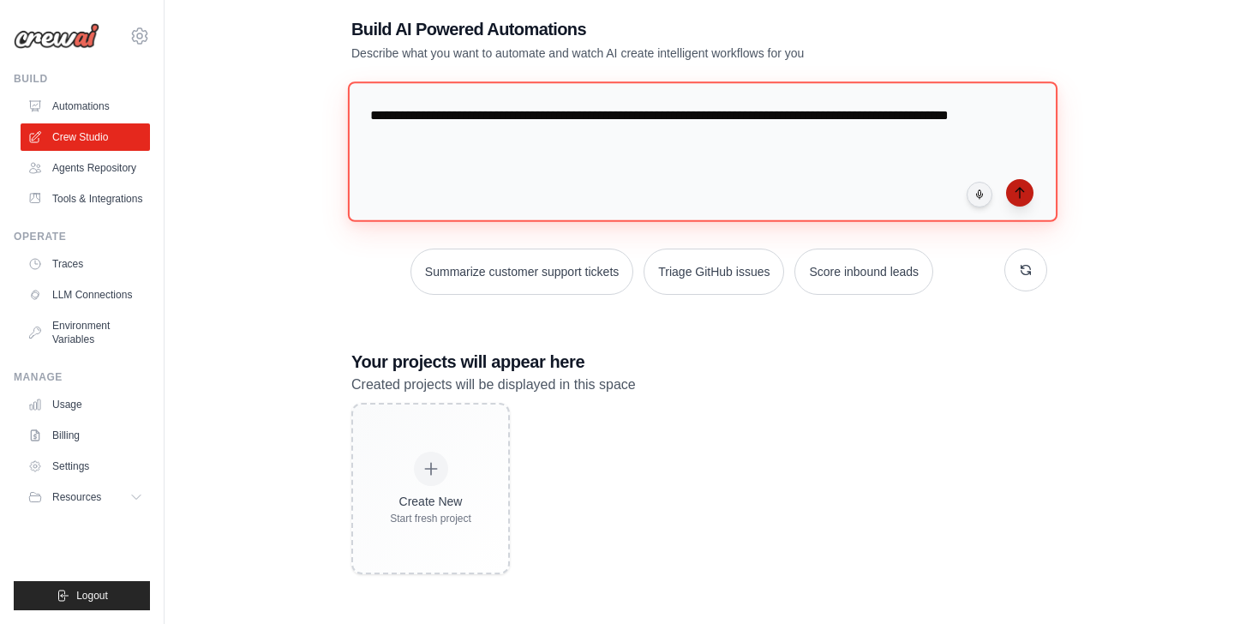
type textarea "**********"
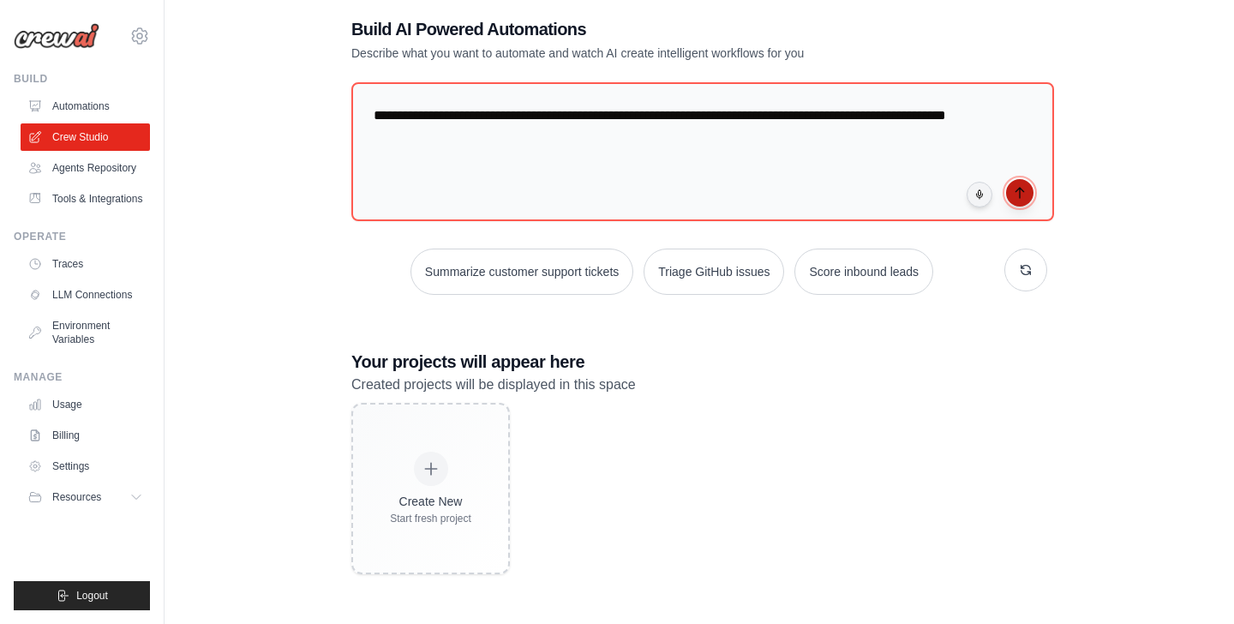
click at [1020, 199] on button "submit" at bounding box center [1019, 192] width 27 height 27
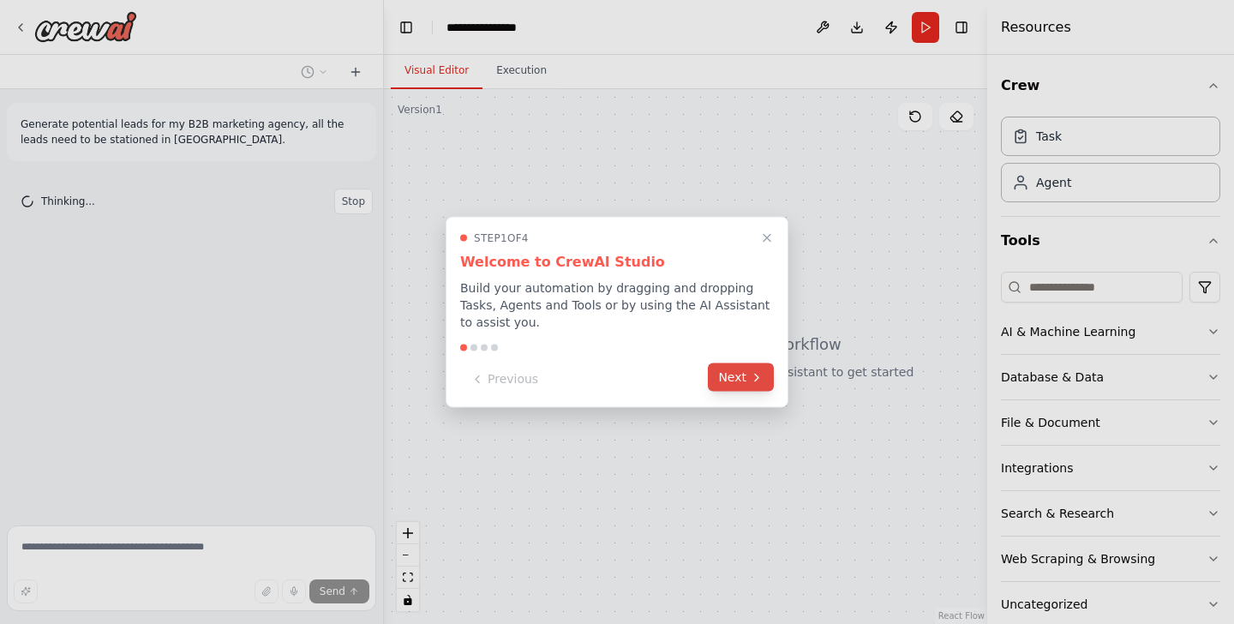
click at [746, 384] on button "Next" at bounding box center [741, 377] width 66 height 28
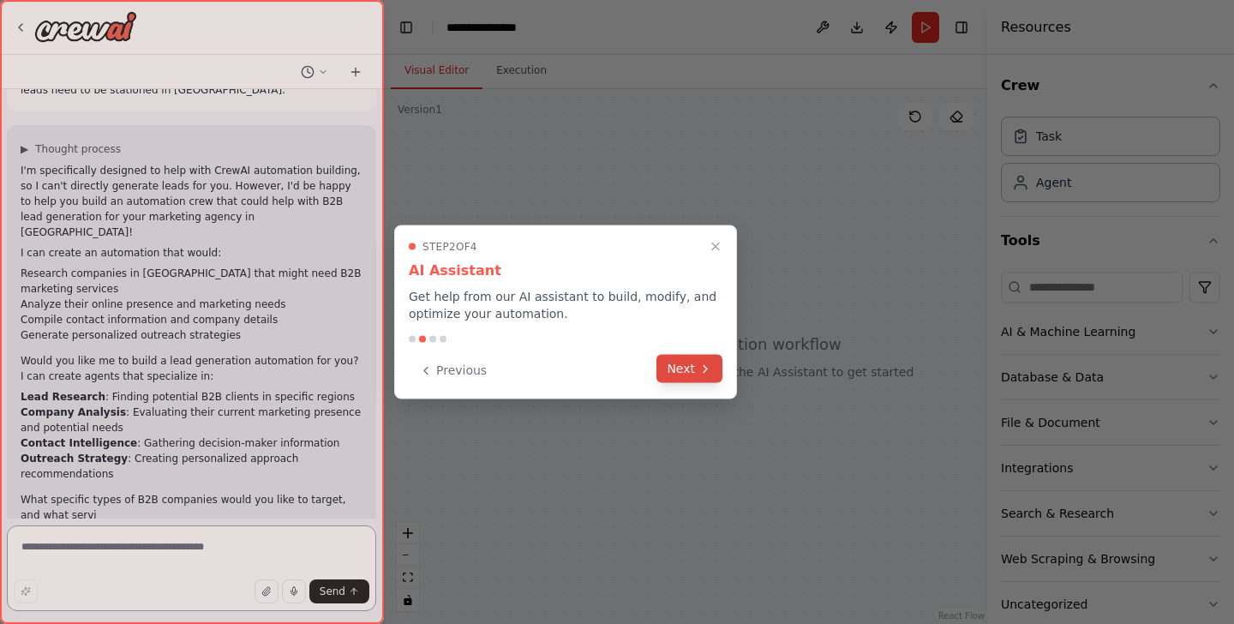
scroll to position [65, 0]
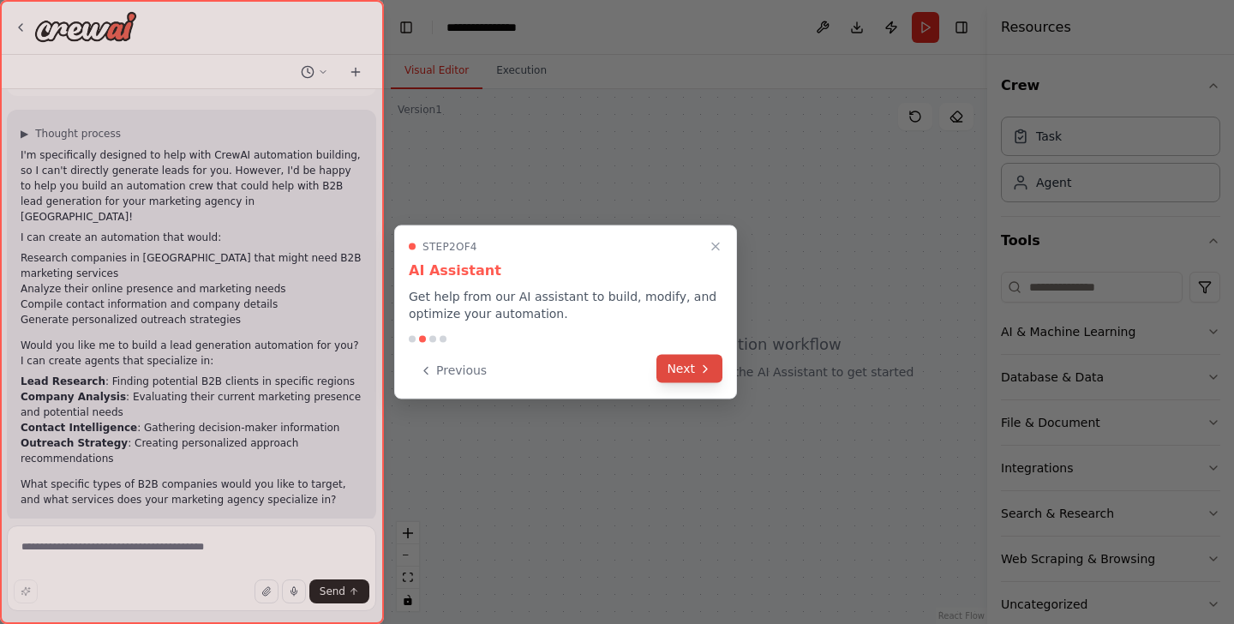
click at [680, 363] on button "Next" at bounding box center [690, 369] width 66 height 28
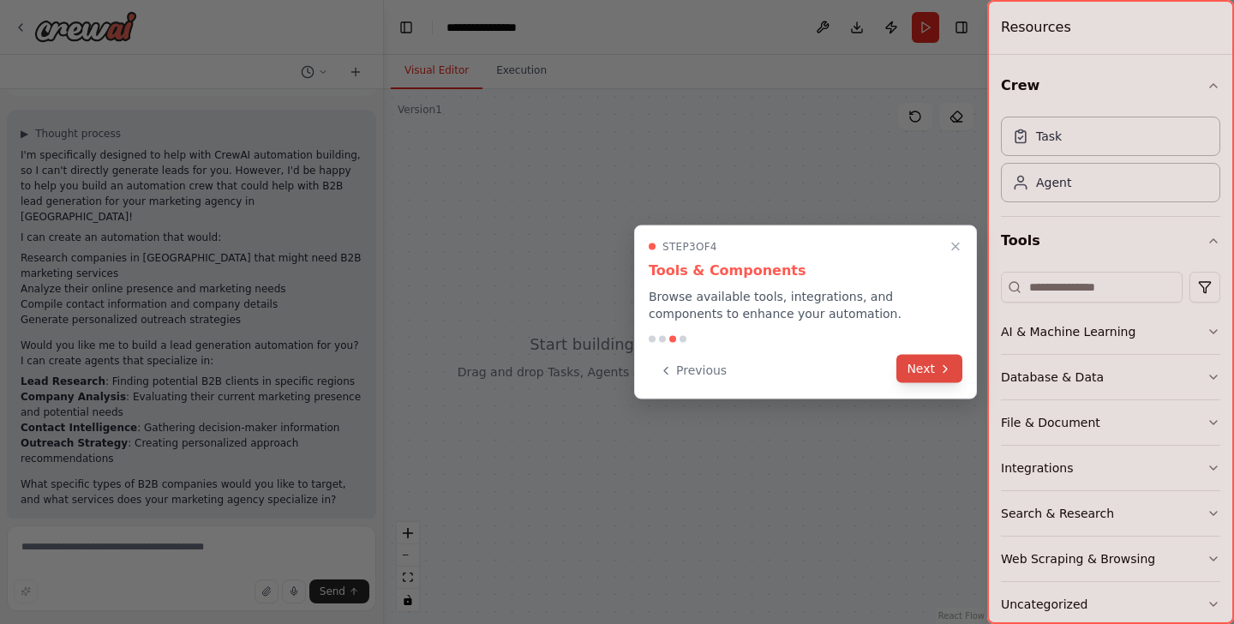
click at [946, 372] on icon at bounding box center [946, 369] width 14 height 14
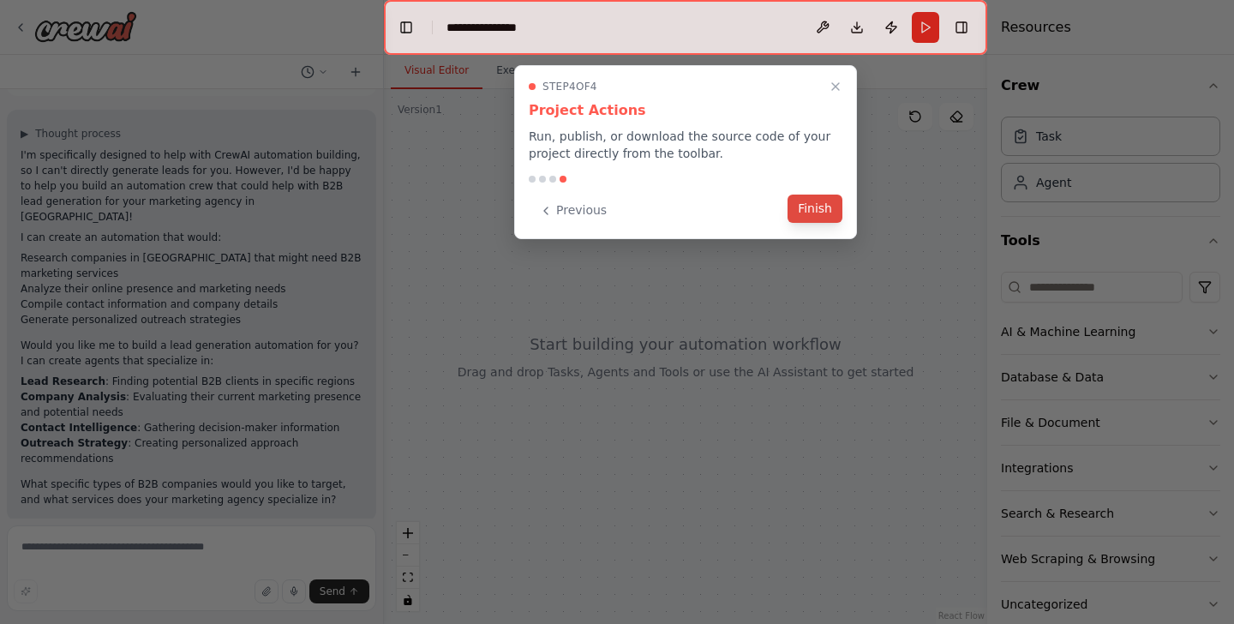
click at [817, 213] on button "Finish" at bounding box center [815, 209] width 55 height 28
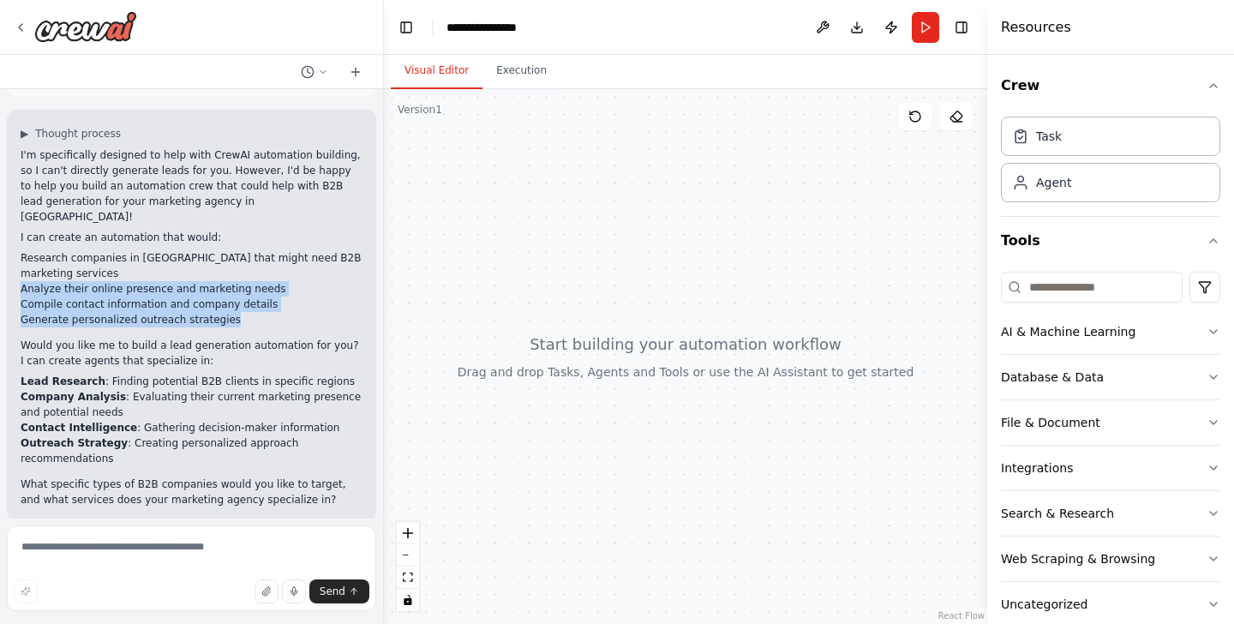
drag, startPoint x: 21, startPoint y: 271, endPoint x: 254, endPoint y: 308, distance: 236.1
click at [254, 309] on ul "Research companies in [GEOGRAPHIC_DATA] that might need B2B marketing services …" at bounding box center [192, 288] width 342 height 77
click at [254, 312] on li "Generate personalized outreach strategies" at bounding box center [192, 319] width 342 height 15
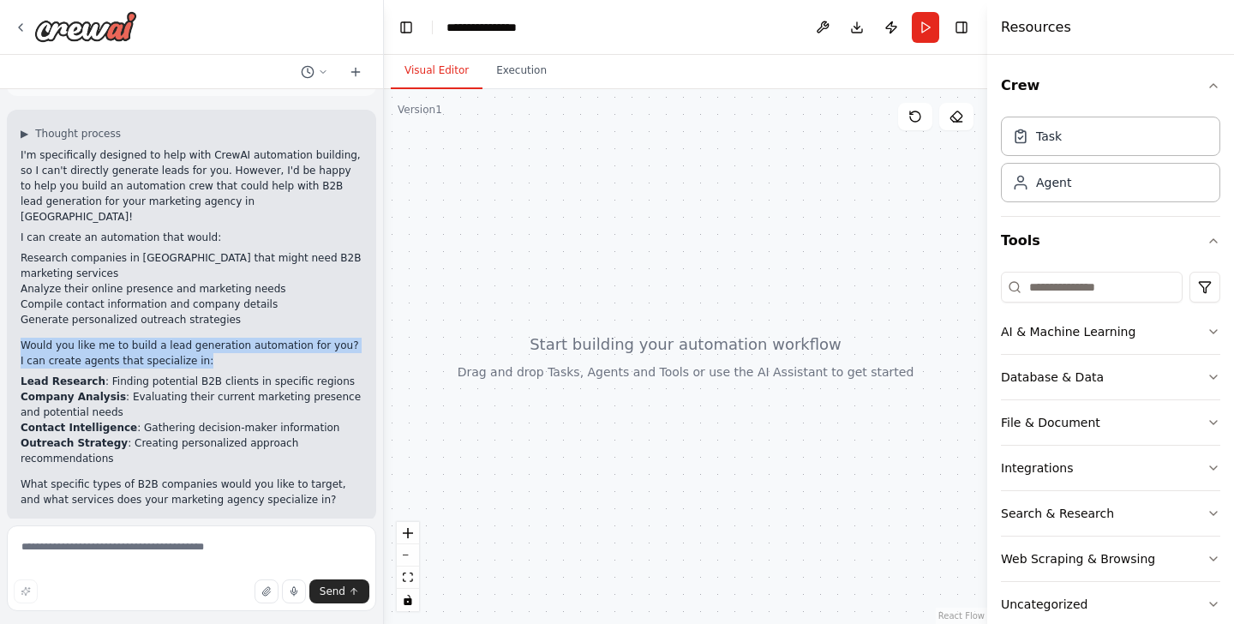
drag, startPoint x: 21, startPoint y: 325, endPoint x: 183, endPoint y: 344, distance: 162.3
click at [183, 344] on p "Would you like me to build a lead generation automation for you? I can create a…" at bounding box center [192, 353] width 342 height 31
click at [161, 535] on textarea at bounding box center [191, 568] width 369 height 86
click at [161, 543] on textarea at bounding box center [191, 568] width 369 height 86
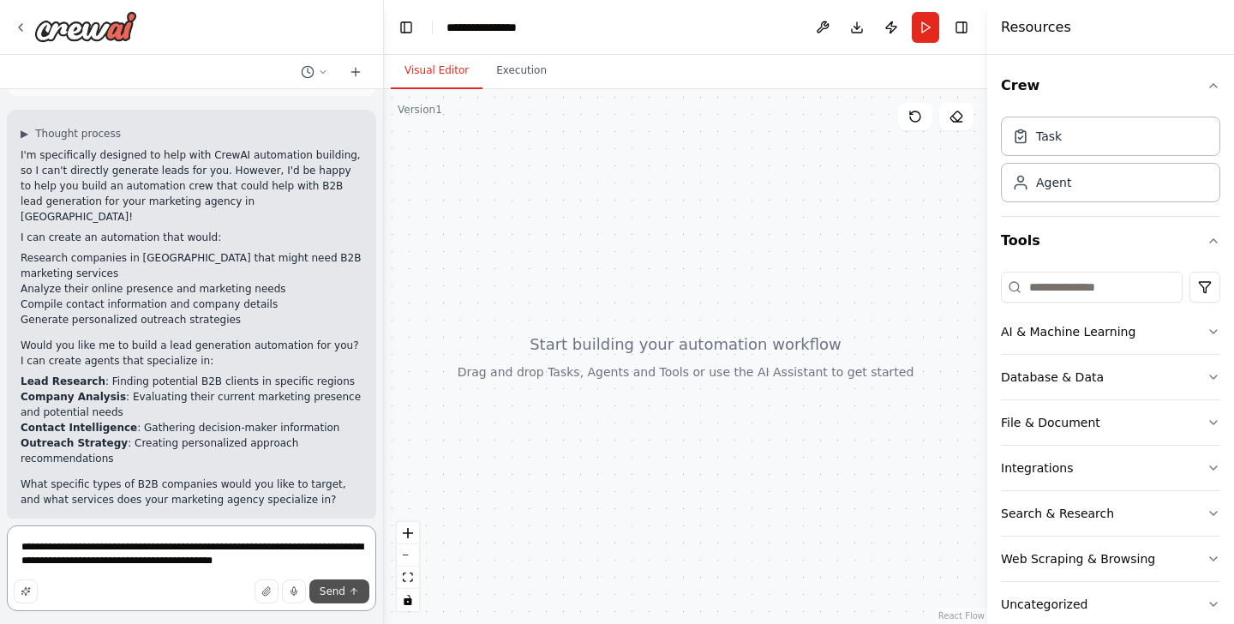
type textarea "**********"
click at [327, 587] on span "Send" at bounding box center [333, 592] width 26 height 14
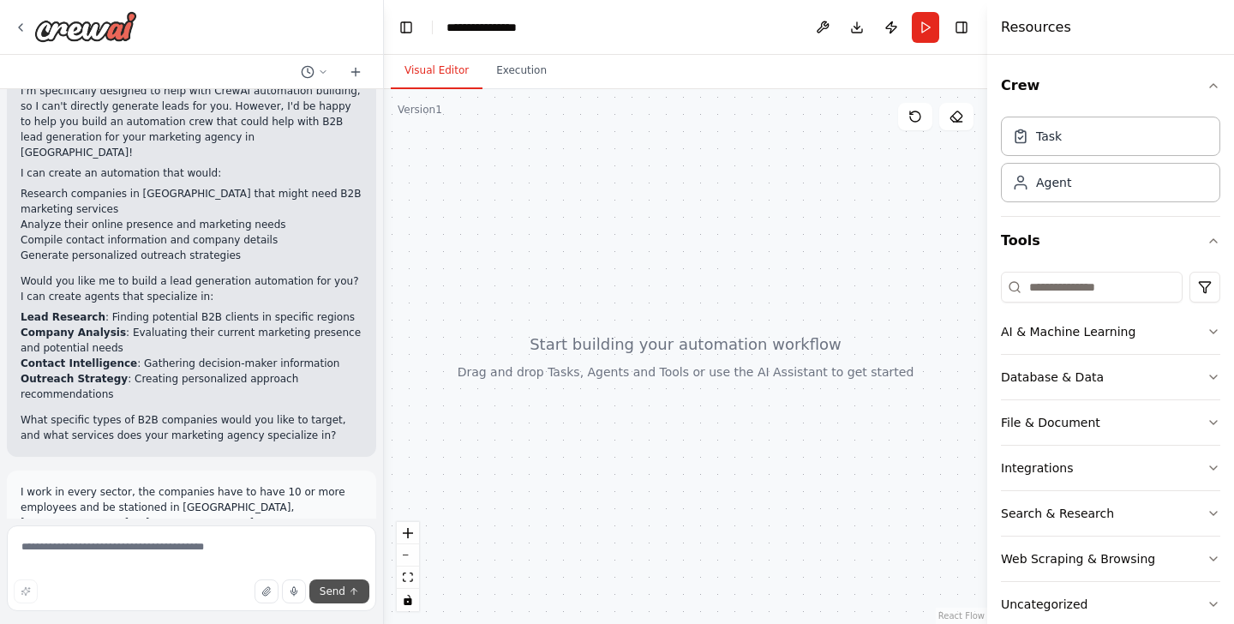
scroll to position [137, 0]
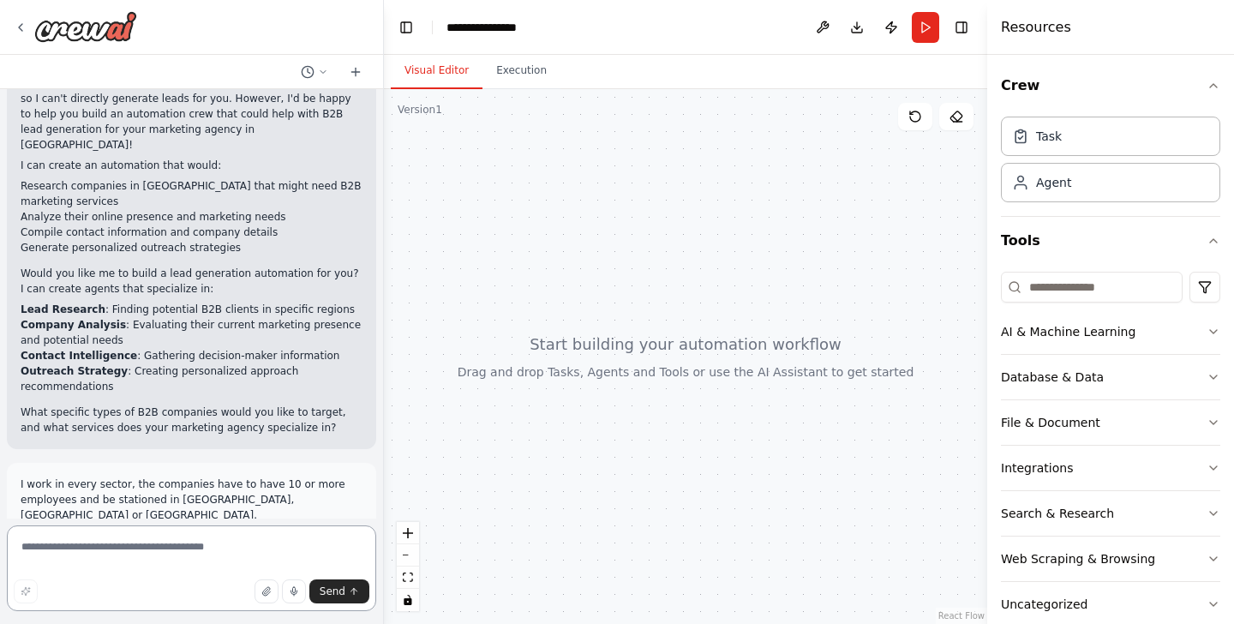
click at [242, 538] on textarea at bounding box center [191, 568] width 369 height 86
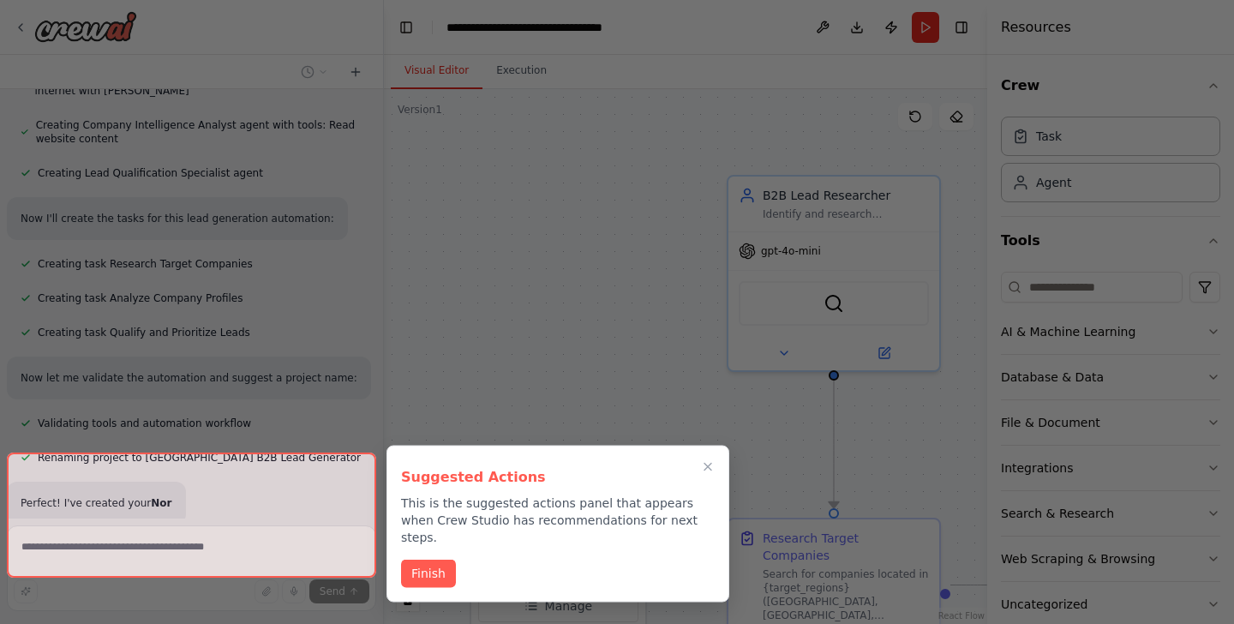
scroll to position [1015, 0]
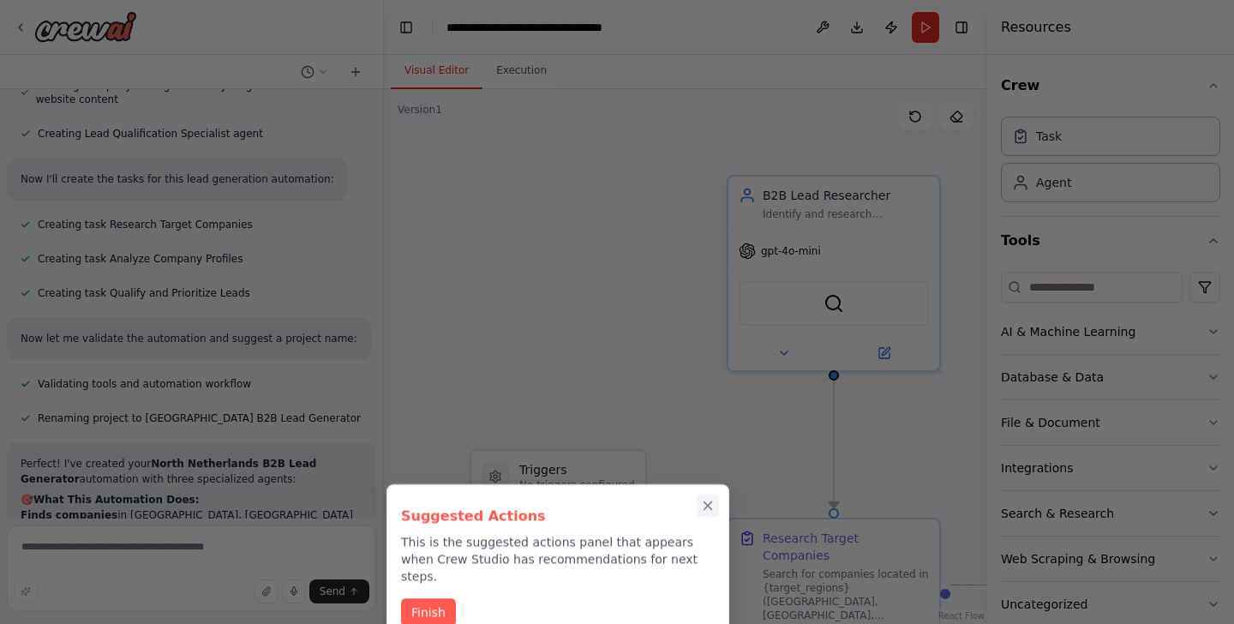
click at [707, 505] on icon "Close walkthrough" at bounding box center [709, 506] width 8 height 8
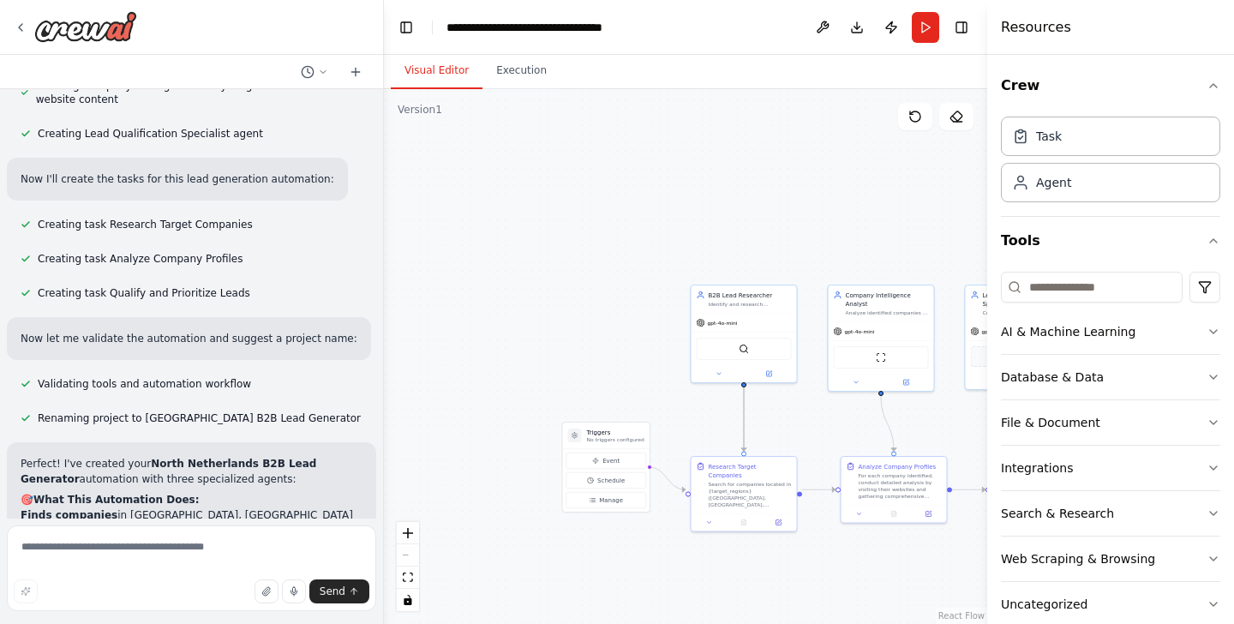
drag, startPoint x: 745, startPoint y: 418, endPoint x: 614, endPoint y: 411, distance: 131.3
click at [614, 413] on div ".deletable-edge-delete-btn { width: 20px; height: 20px; border: 0px solid #ffff…" at bounding box center [685, 356] width 603 height 535
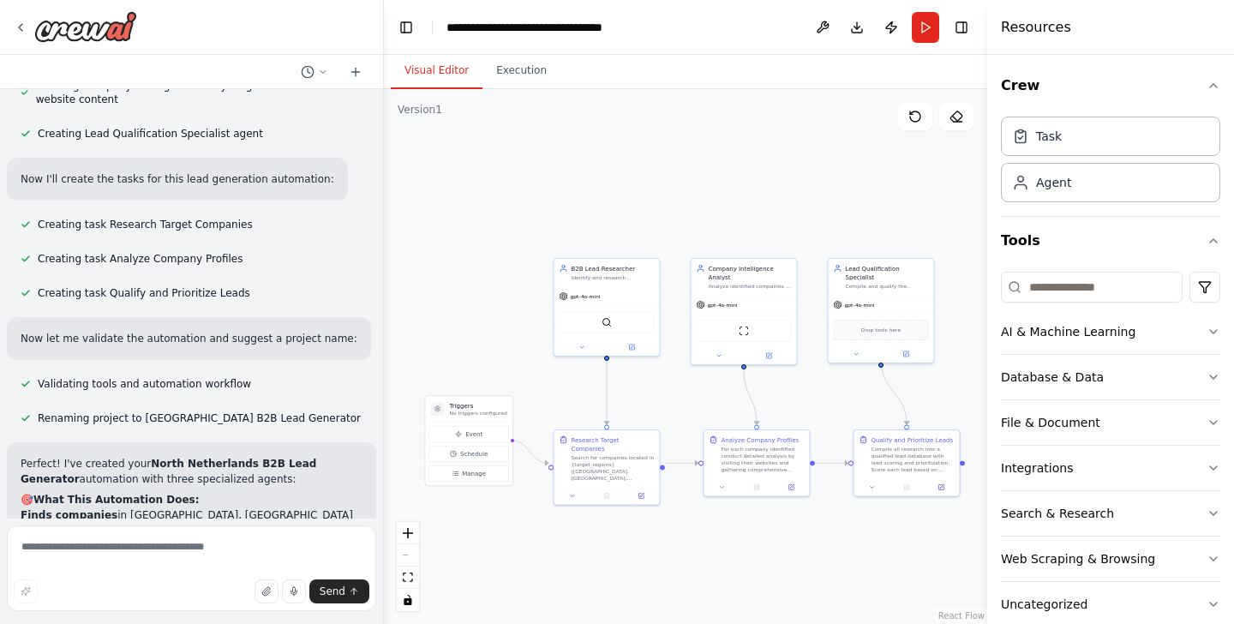
drag, startPoint x: 648, startPoint y: 400, endPoint x: 503, endPoint y: 372, distance: 147.6
click at [503, 372] on div ".deletable-edge-delete-btn { width: 20px; height: 20px; border: 0px solid #ffff…" at bounding box center [685, 356] width 603 height 535
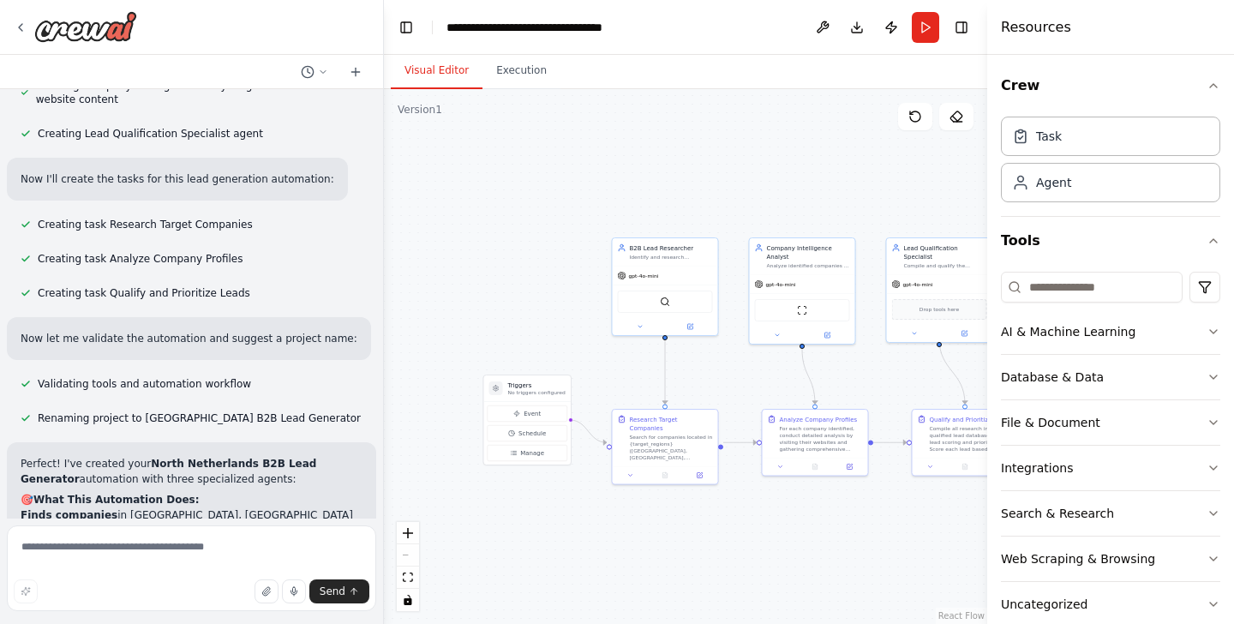
drag, startPoint x: 516, startPoint y: 358, endPoint x: 573, endPoint y: 328, distance: 64.8
click at [573, 328] on div ".deletable-edge-delete-btn { width: 20px; height: 20px; border: 0px solid #ffff…" at bounding box center [685, 356] width 603 height 535
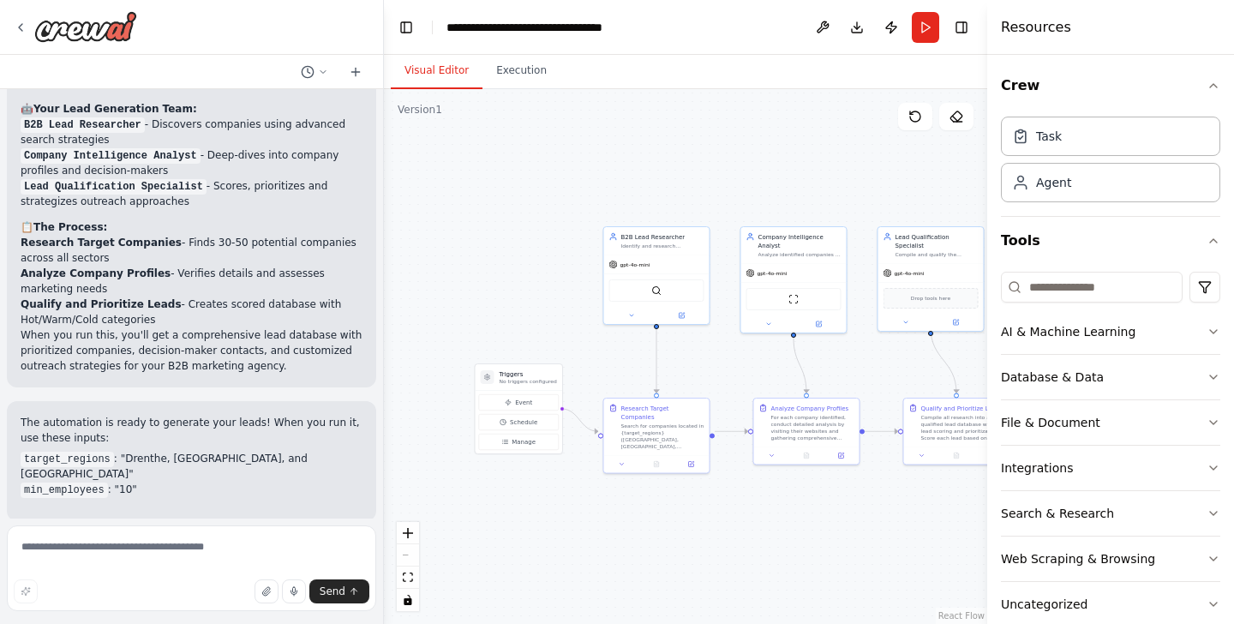
scroll to position [1617, 0]
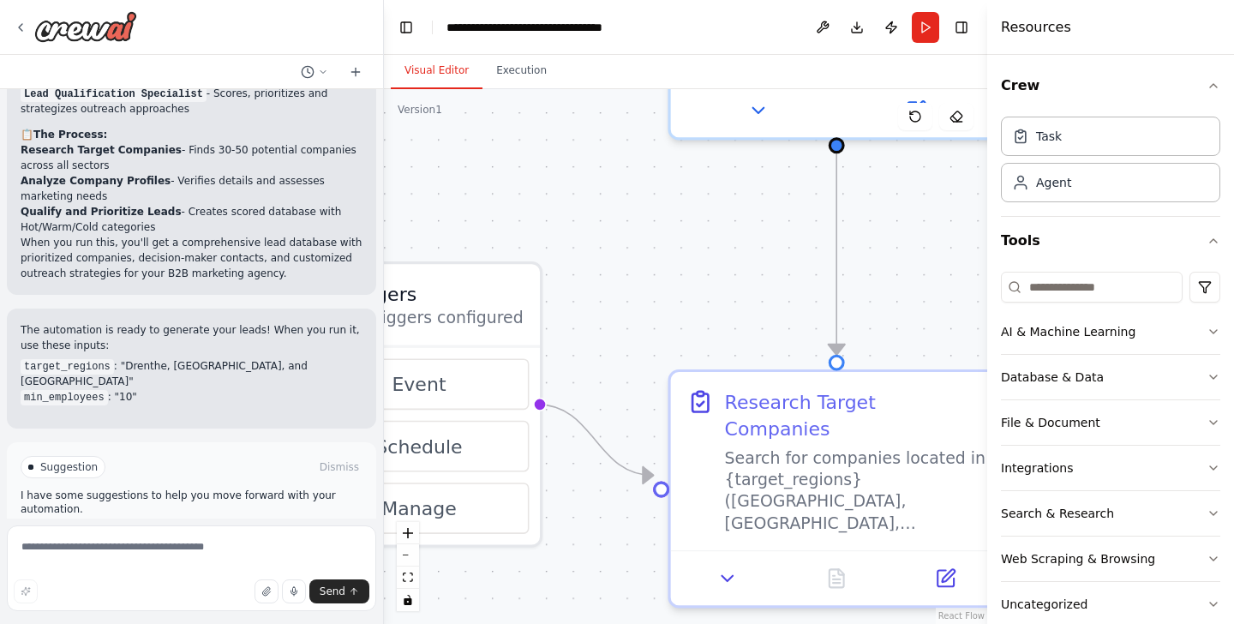
drag, startPoint x: 808, startPoint y: 329, endPoint x: 651, endPoint y: 295, distance: 159.7
click at [651, 295] on div ".deletable-edge-delete-btn { width: 20px; height: 20px; border: 0px solid #ffff…" at bounding box center [685, 356] width 603 height 535
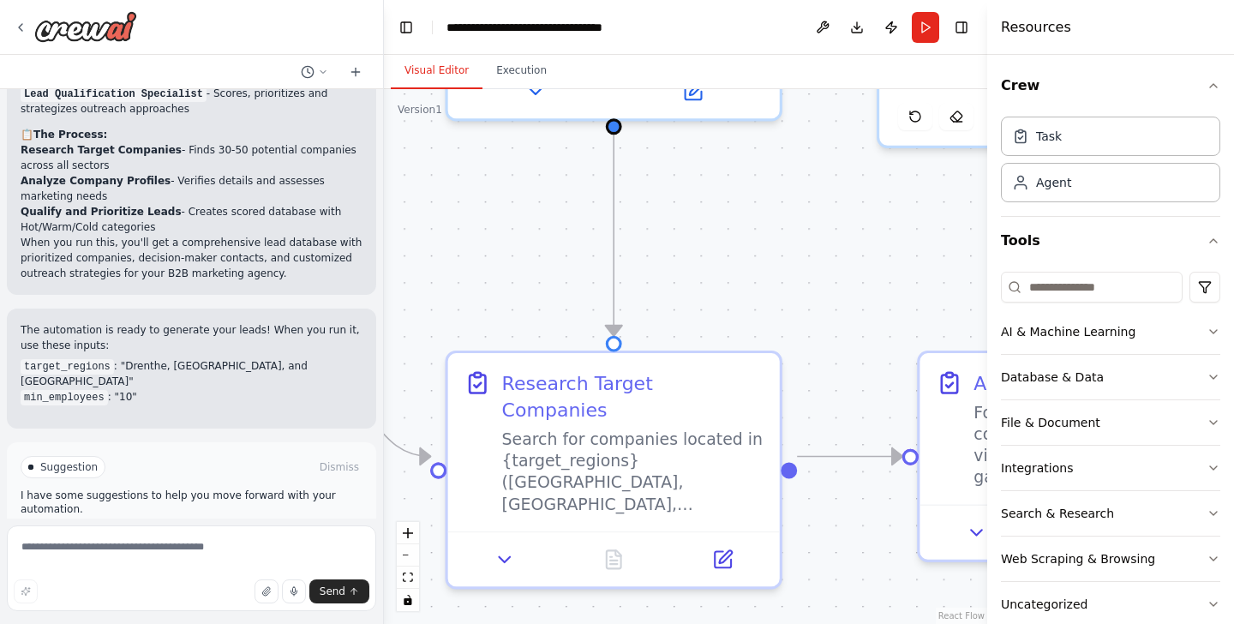
drag, startPoint x: 755, startPoint y: 325, endPoint x: 591, endPoint y: 325, distance: 164.6
click at [591, 325] on div ".deletable-edge-delete-btn { width: 20px; height: 20px; border: 0px solid #ffff…" at bounding box center [685, 356] width 603 height 535
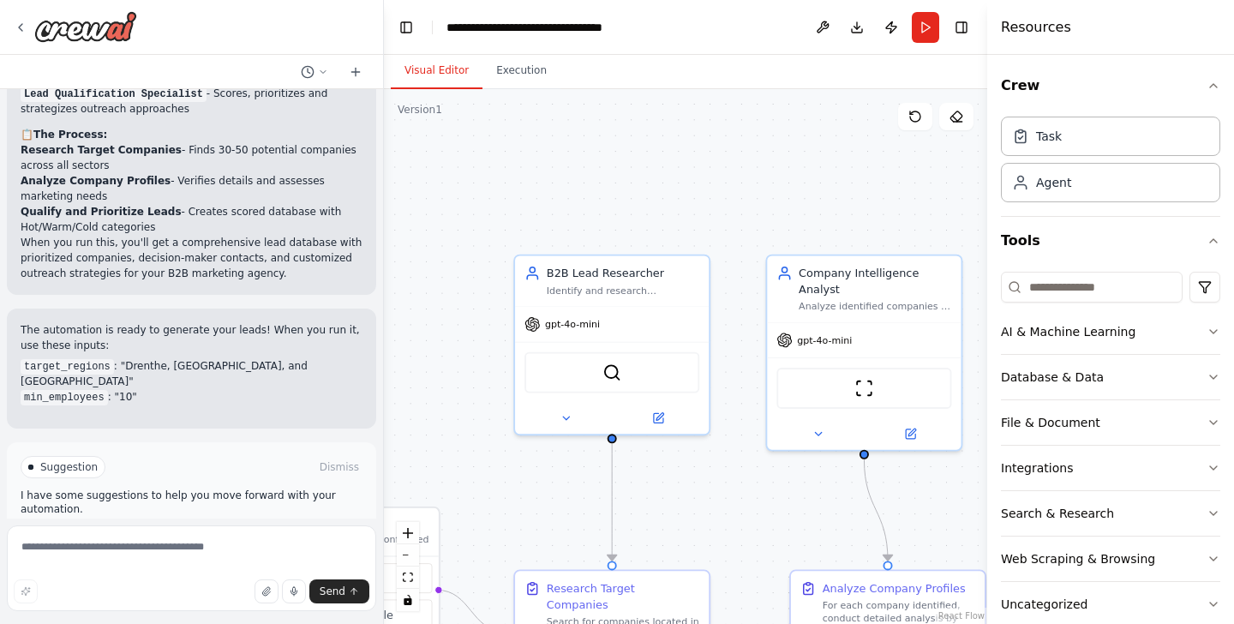
drag, startPoint x: 650, startPoint y: 293, endPoint x: 665, endPoint y: 484, distance: 191.8
click at [665, 485] on div ".deletable-edge-delete-btn { width: 20px; height: 20px; border: 0px solid #ffff…" at bounding box center [685, 356] width 603 height 535
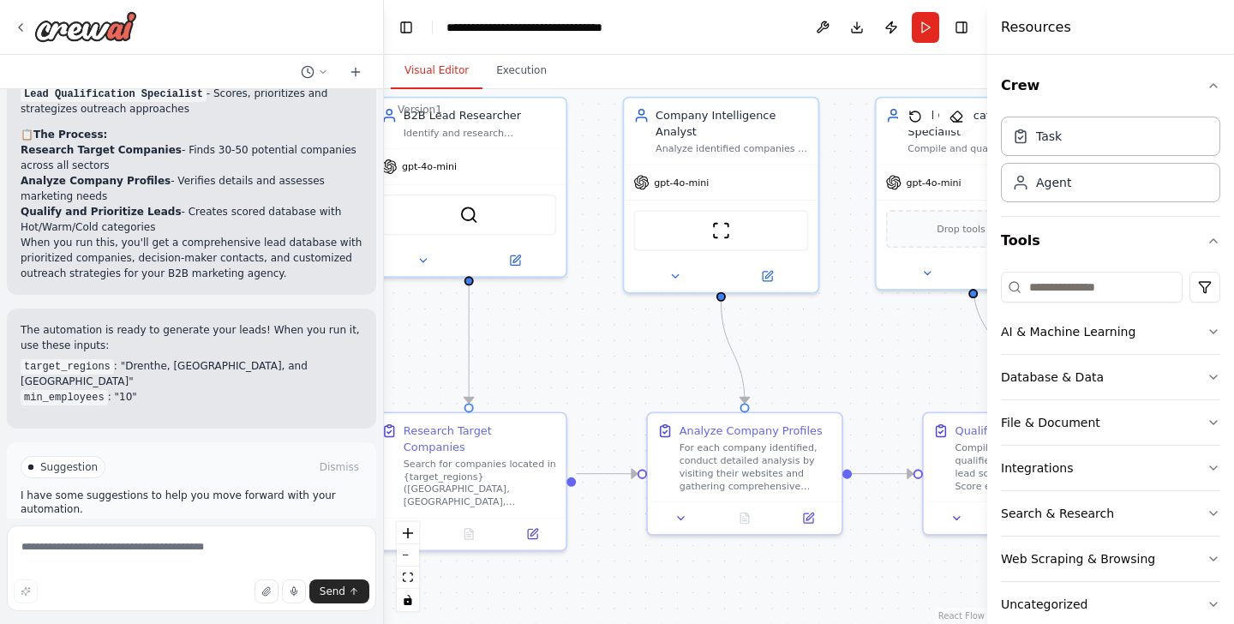
drag, startPoint x: 742, startPoint y: 338, endPoint x: 598, endPoint y: 181, distance: 212.4
click at [598, 181] on div ".deletable-edge-delete-btn { width: 20px; height: 20px; border: 0px solid #ffff…" at bounding box center [685, 356] width 603 height 535
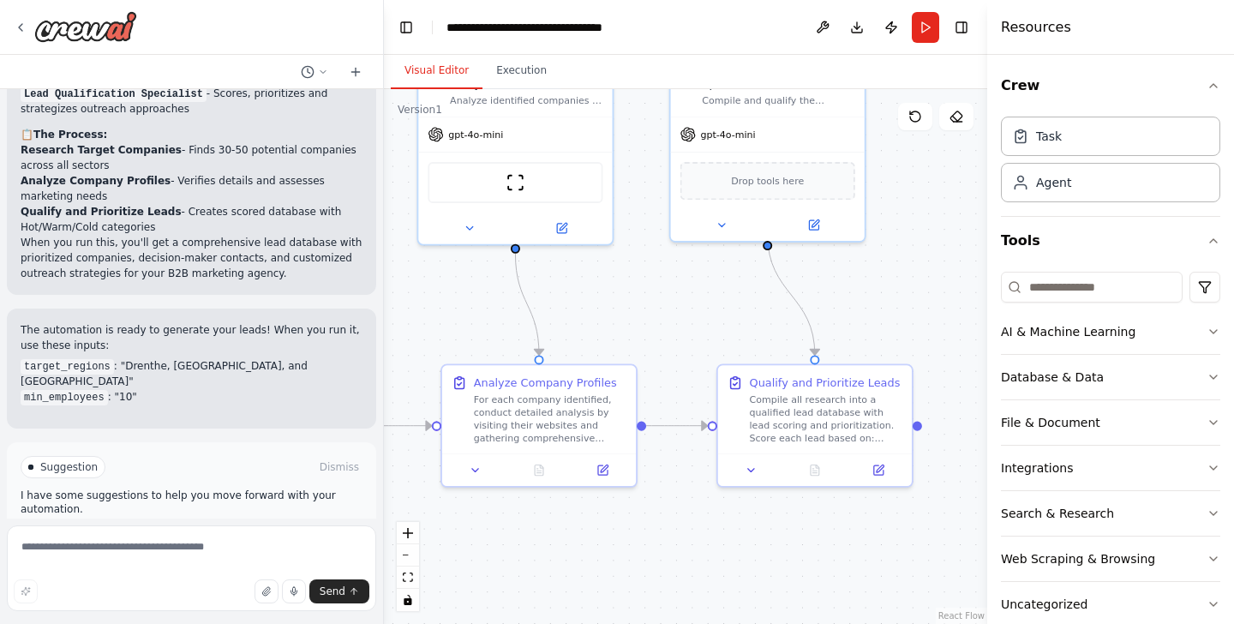
drag, startPoint x: 675, startPoint y: 328, endPoint x: 469, endPoint y: 279, distance: 211.5
click at [469, 279] on div ".deletable-edge-delete-btn { width: 20px; height: 20px; border: 0px solid #ffff…" at bounding box center [685, 356] width 603 height 535
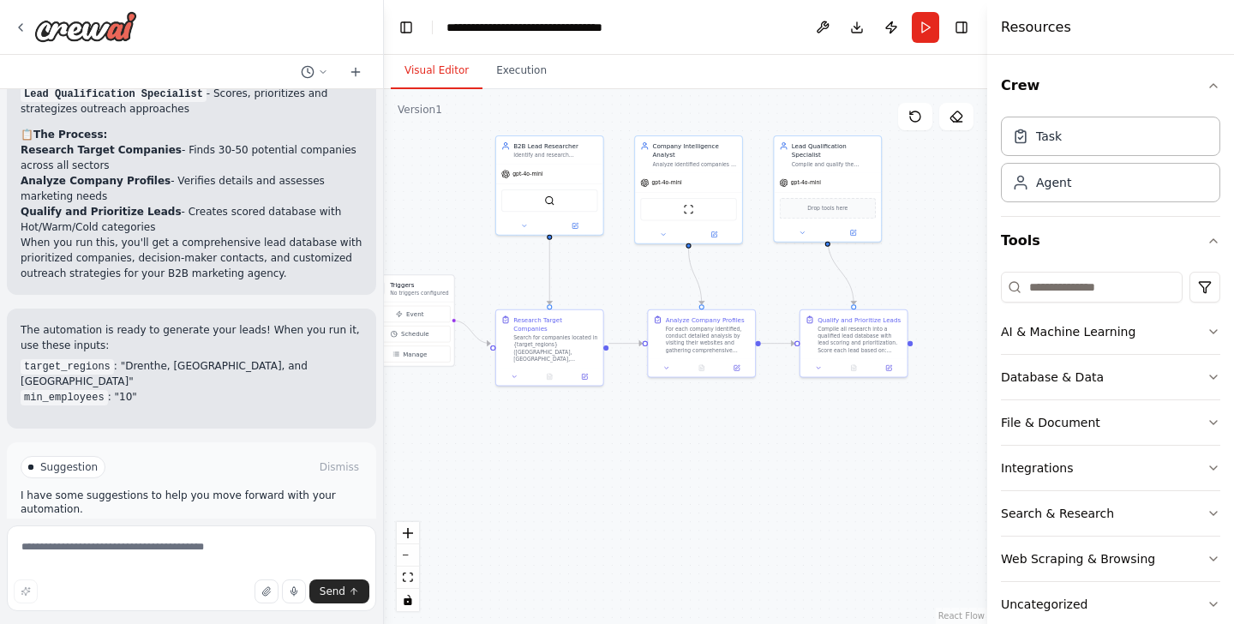
drag, startPoint x: 677, startPoint y: 316, endPoint x: 779, endPoint y: 279, distance: 108.5
click at [780, 280] on div ".deletable-edge-delete-btn { width: 20px; height: 20px; border: 0px solid #ffff…" at bounding box center [685, 356] width 603 height 535
click at [282, 526] on button "Run Automation" at bounding box center [192, 539] width 342 height 27
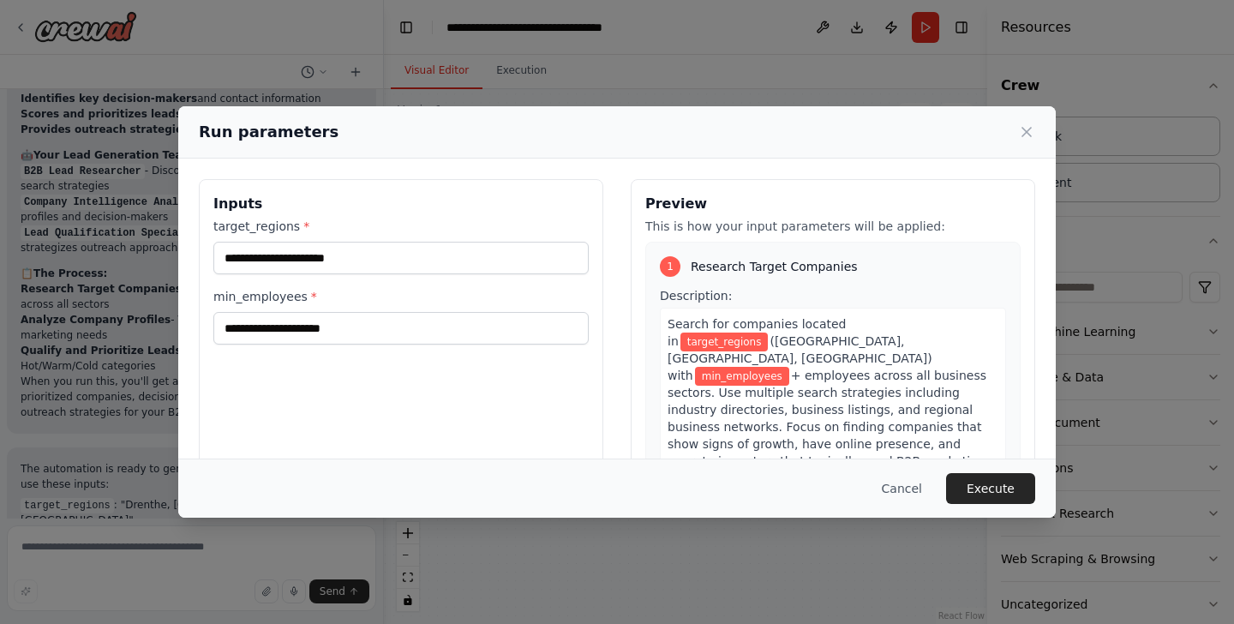
click at [374, 277] on div "target_regions * min_employees *" at bounding box center [400, 281] width 375 height 127
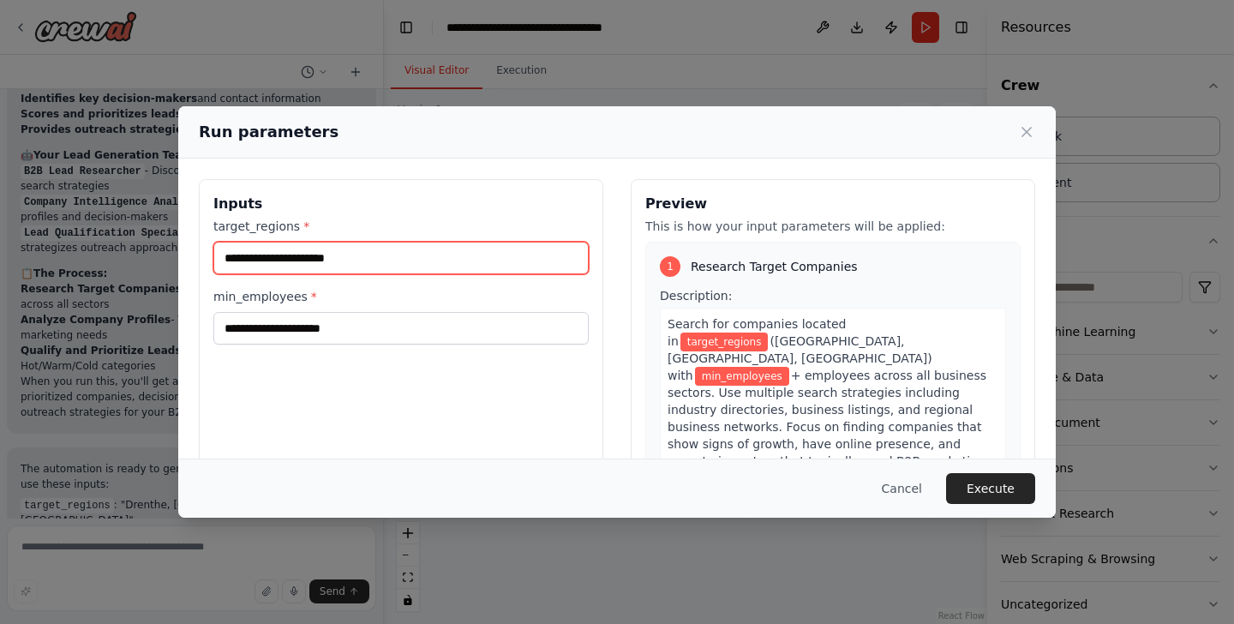
click at [359, 259] on input "target_regions *" at bounding box center [400, 258] width 375 height 33
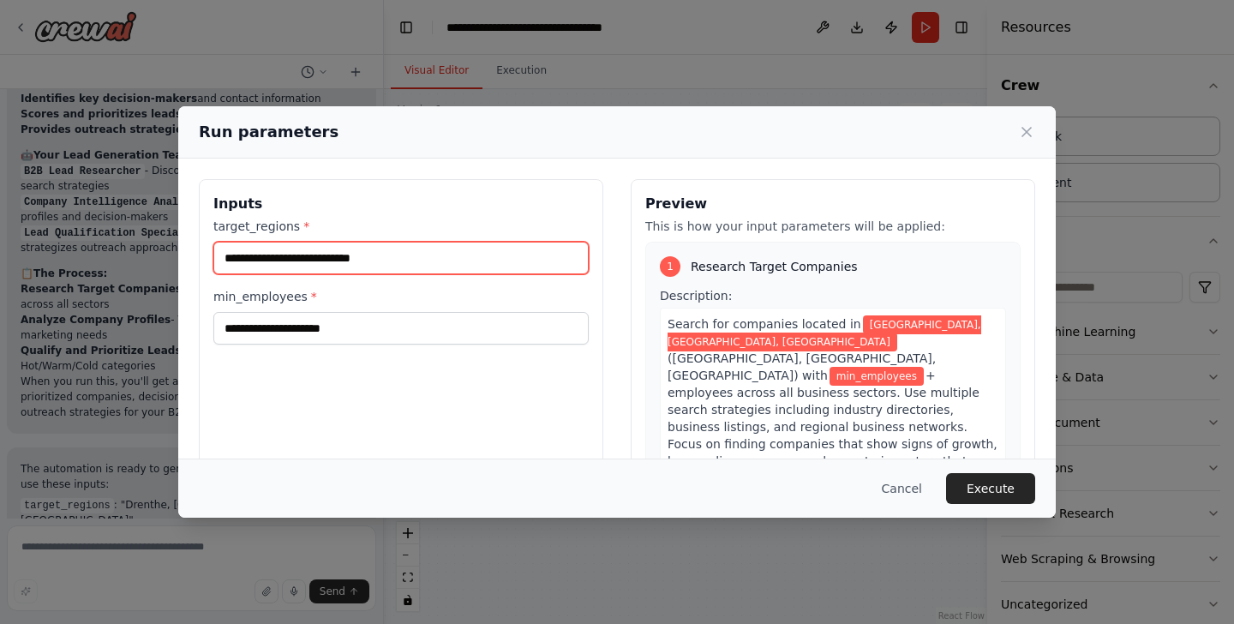
type input "**********"
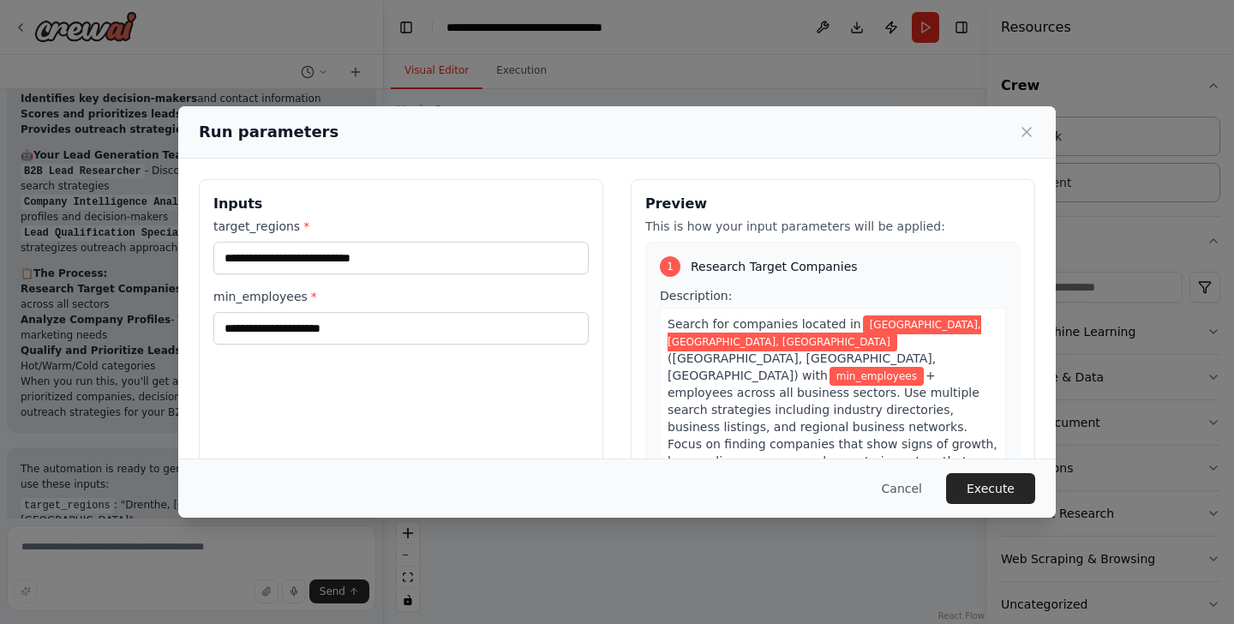
click at [348, 355] on div "**********" at bounding box center [401, 382] width 405 height 406
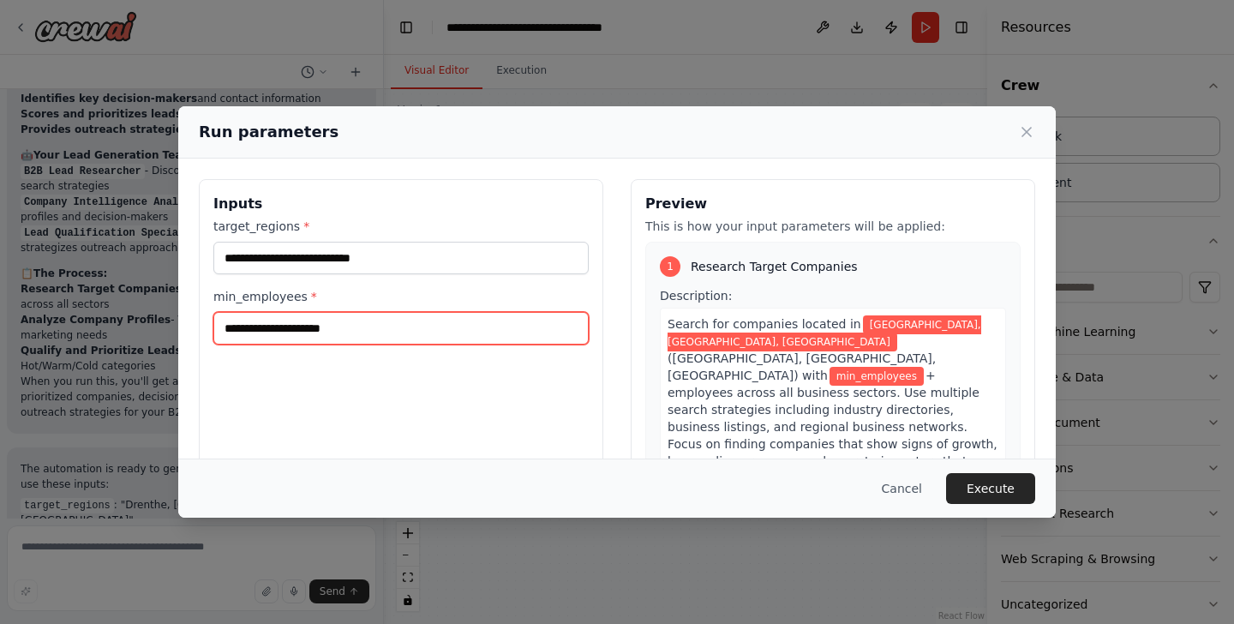
click at [340, 344] on input "min_employees *" at bounding box center [400, 328] width 375 height 33
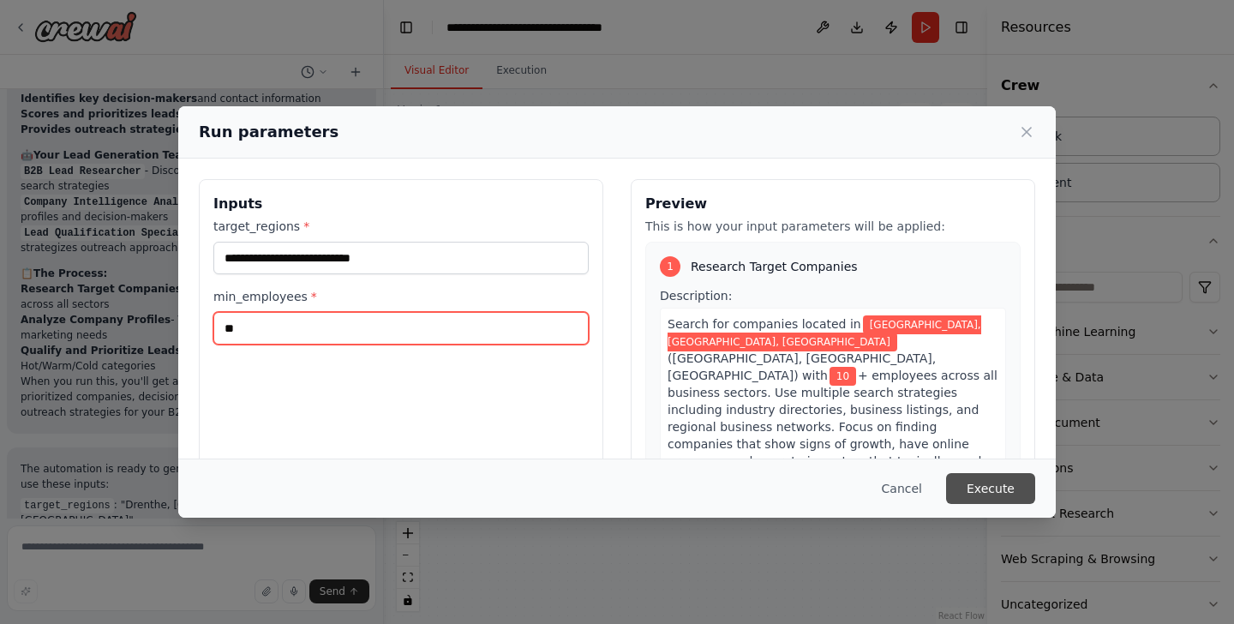
type input "**"
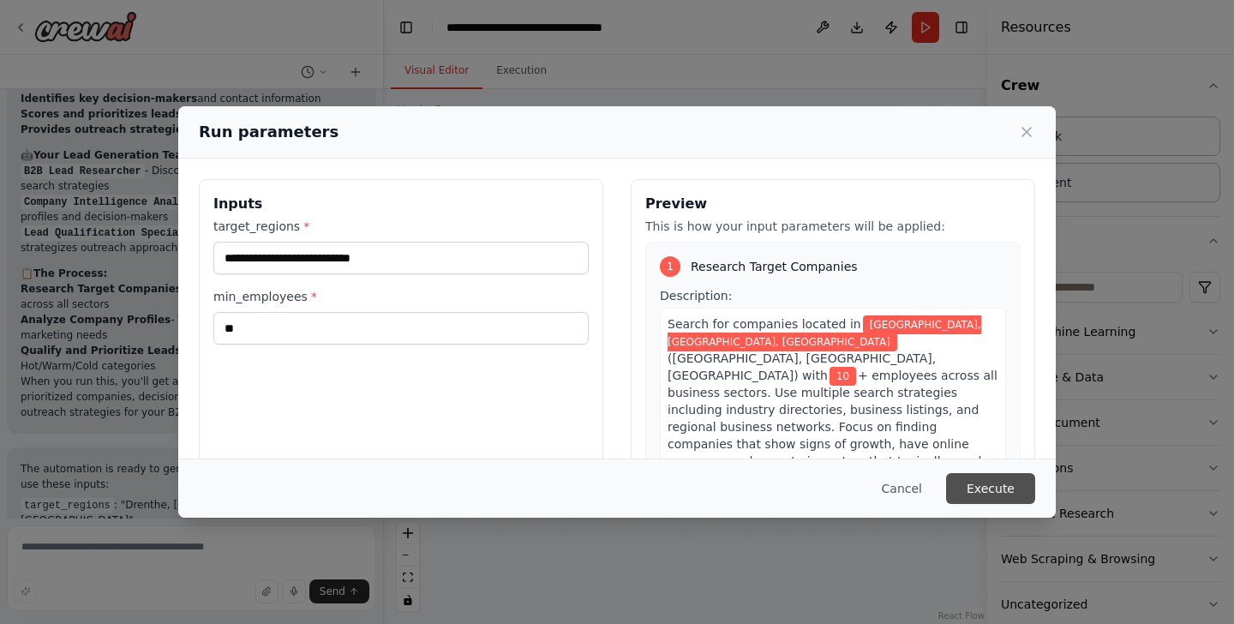
click at [1019, 493] on button "Execute" at bounding box center [990, 488] width 89 height 31
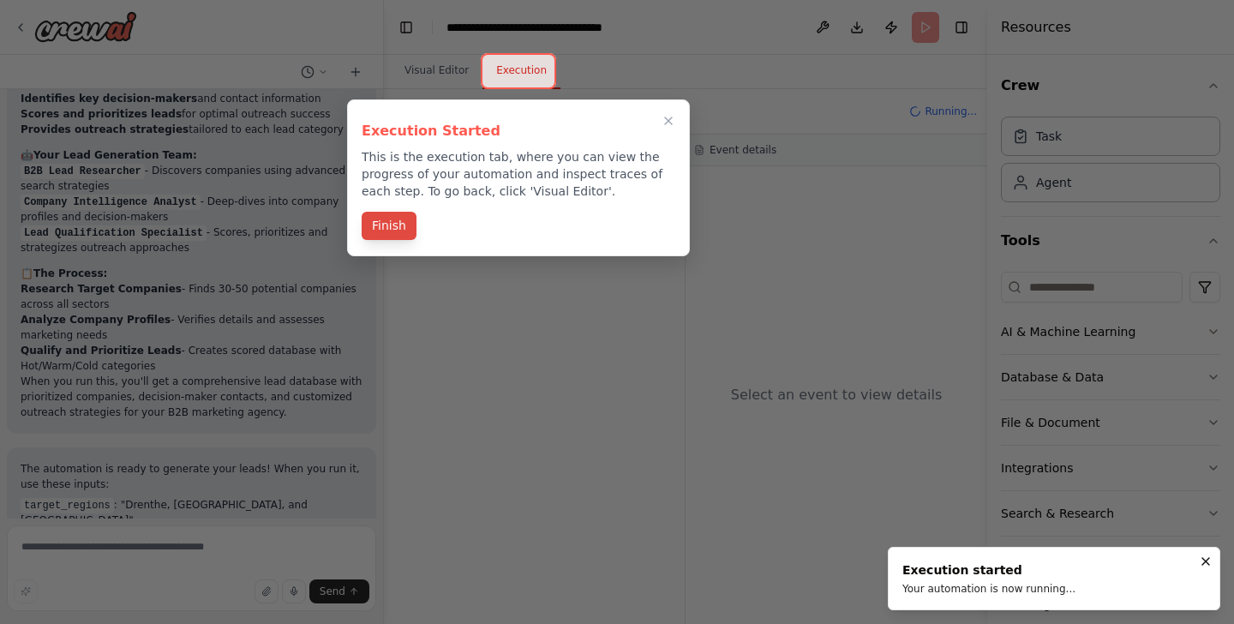
click at [393, 237] on button "Finish" at bounding box center [389, 226] width 55 height 28
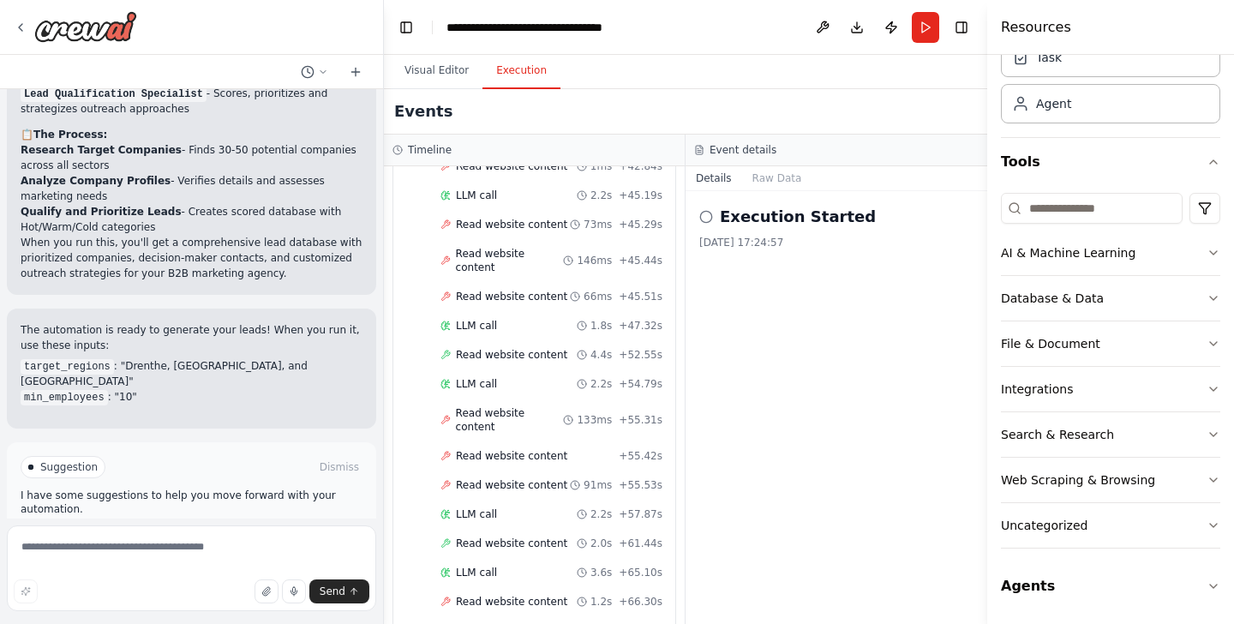
scroll to position [3715, 0]
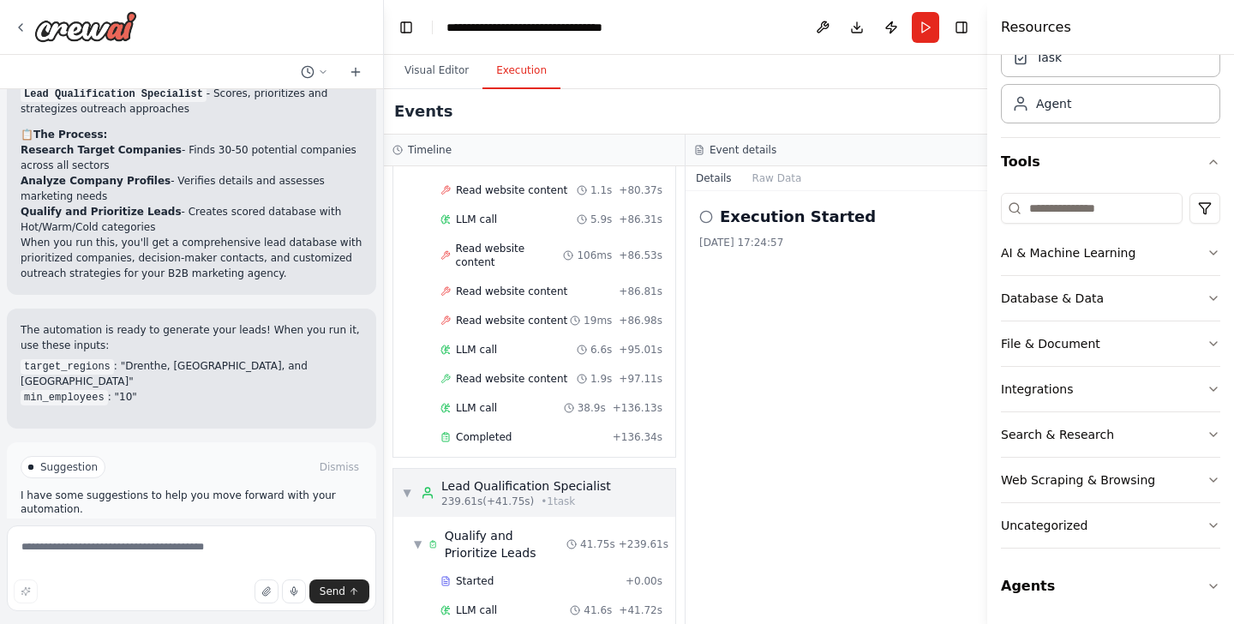
click at [413, 477] on div "▼ Lead Qualification Specialist 239.61s (+41.75s) • 1 task" at bounding box center [506, 492] width 209 height 31
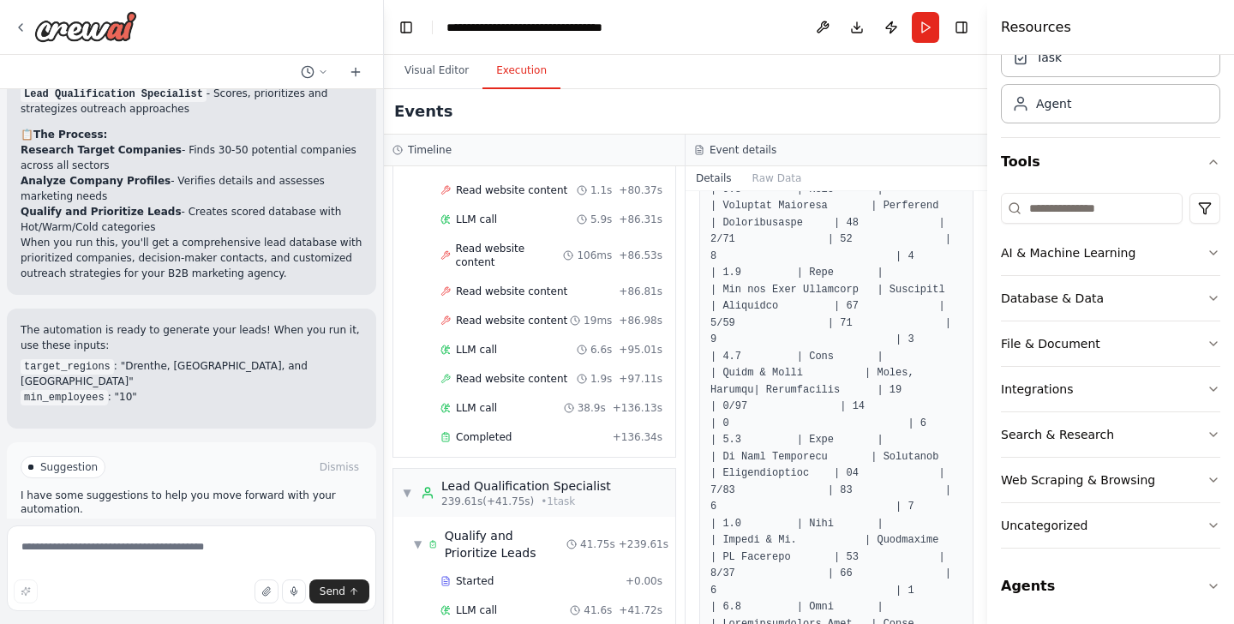
scroll to position [0, 0]
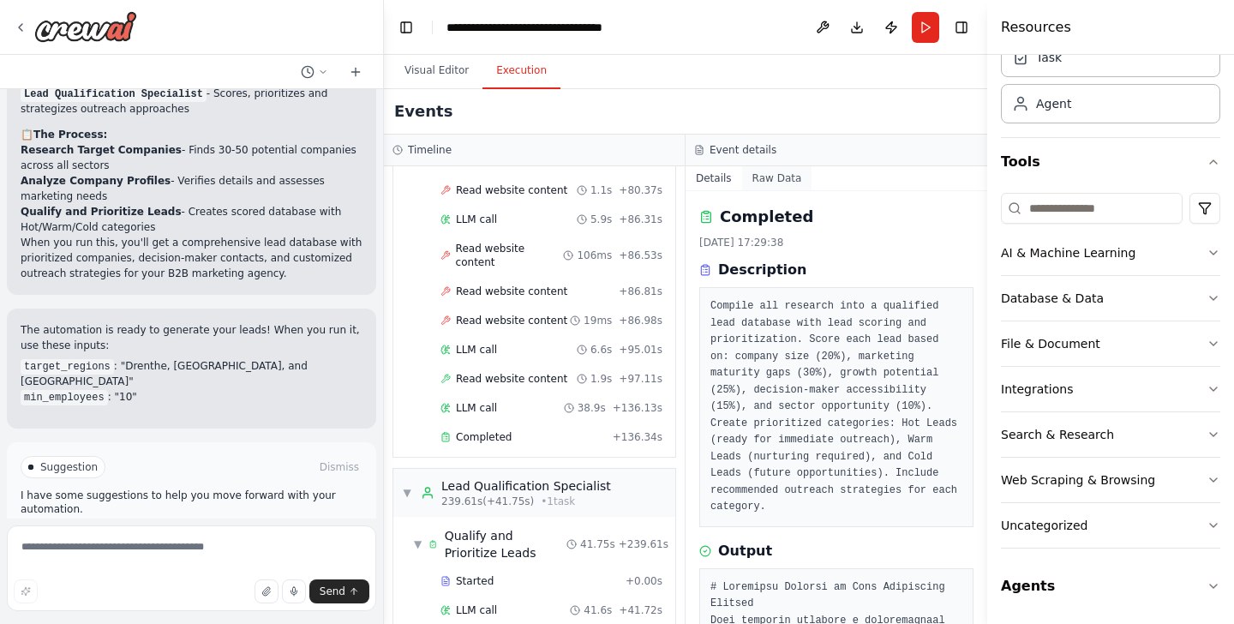
click at [776, 176] on button "Raw Data" at bounding box center [777, 178] width 70 height 24
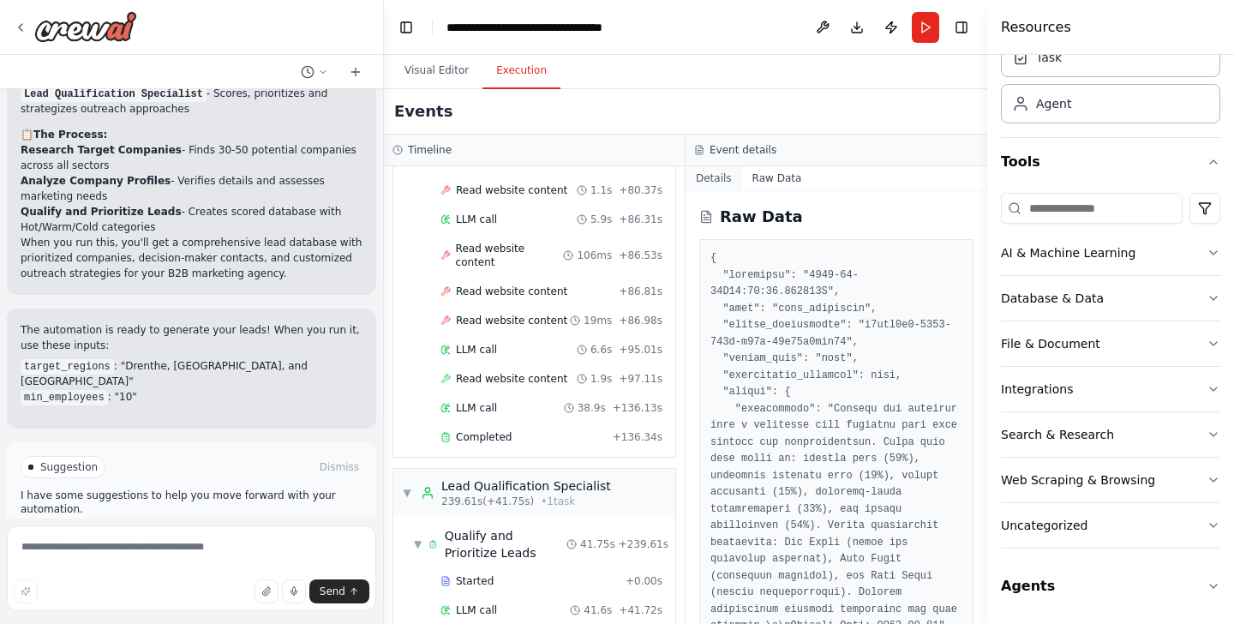
click at [712, 176] on button "Details" at bounding box center [714, 178] width 57 height 24
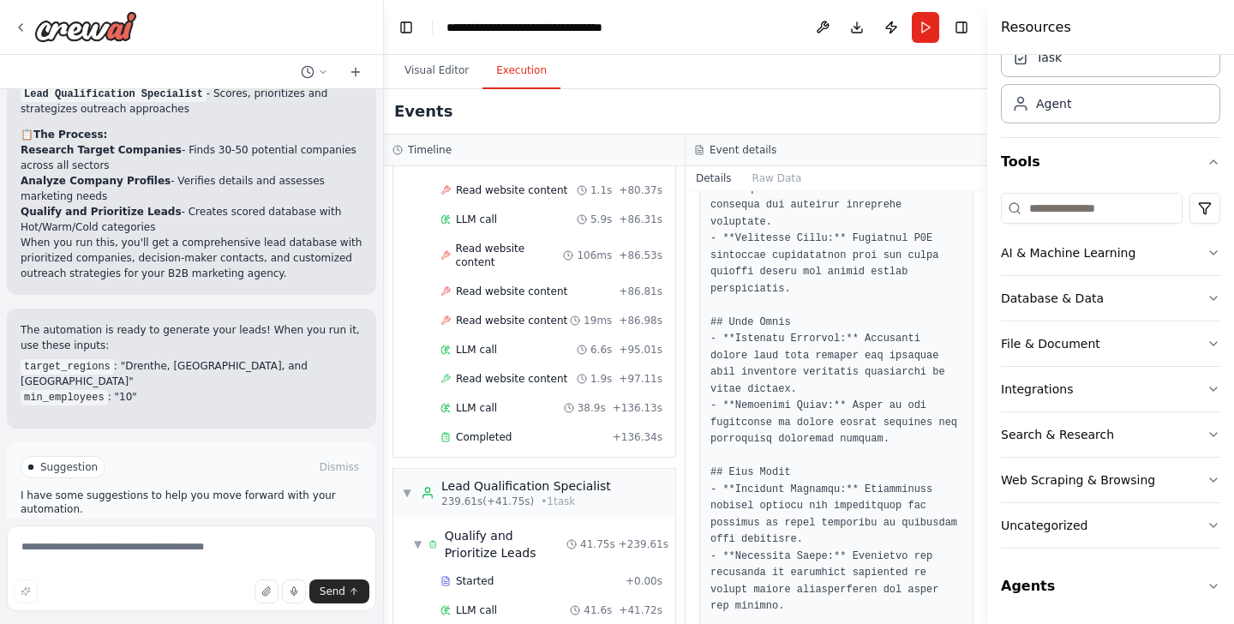
scroll to position [4062, 0]
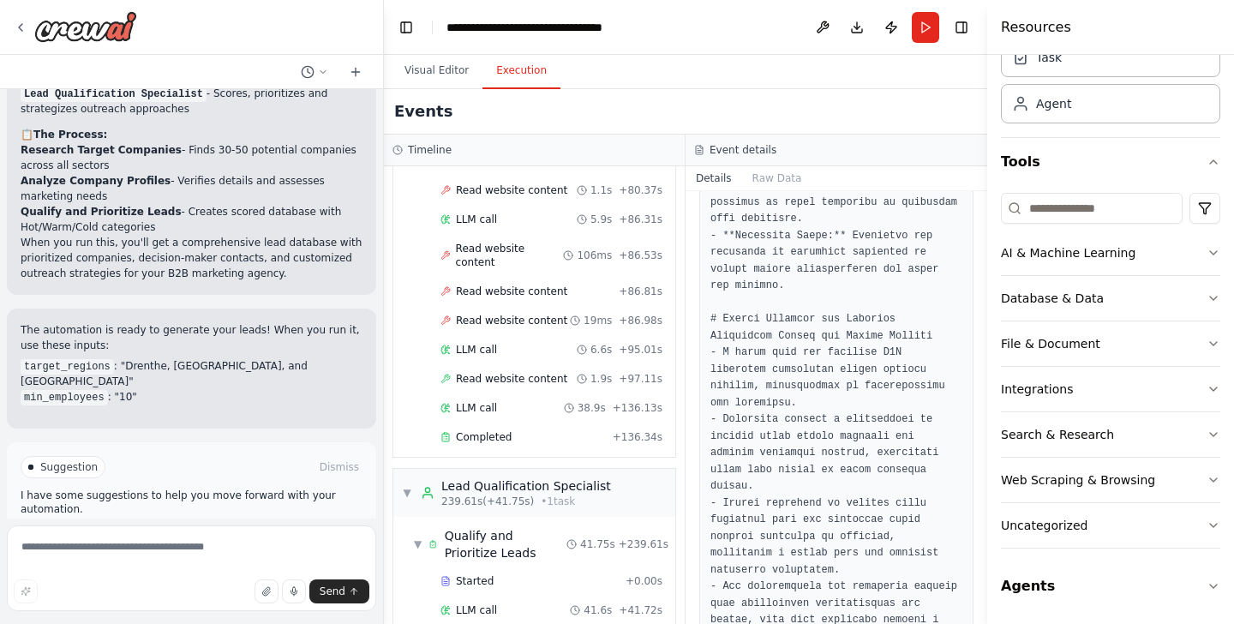
click at [291, 526] on button "Improve automation" at bounding box center [192, 539] width 342 height 27
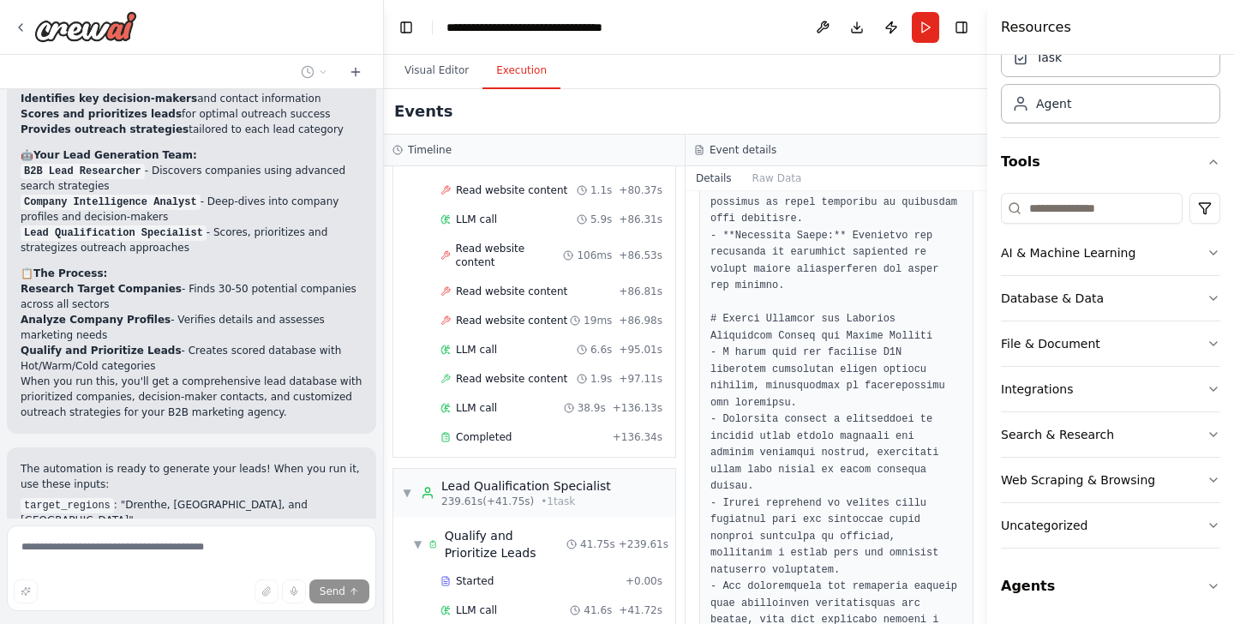
scroll to position [1545, 0]
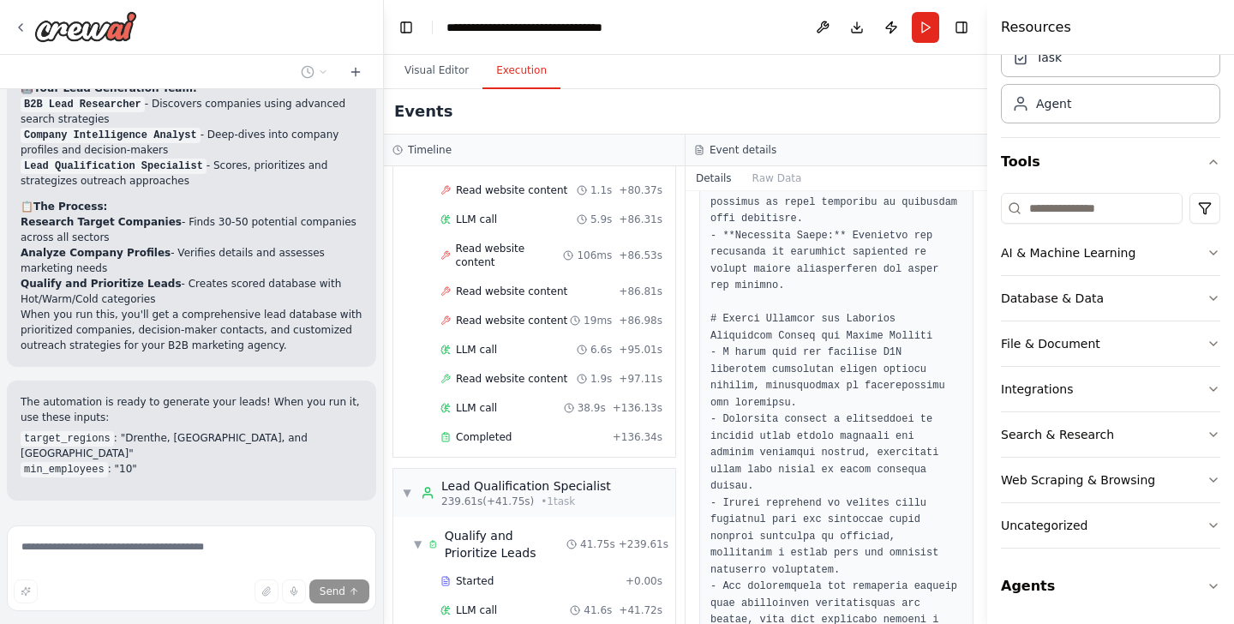
click at [357, 534] on span "Stop" at bounding box center [353, 541] width 23 height 14
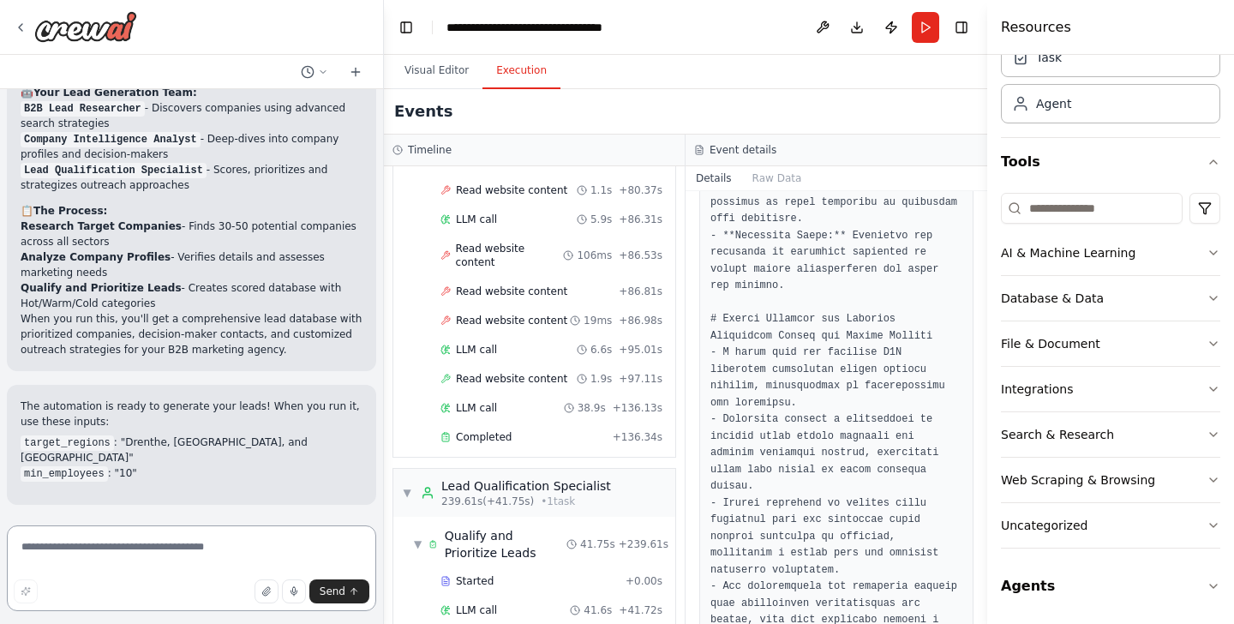
scroll to position [1478, 0]
